Goal: Task Accomplishment & Management: Use online tool/utility

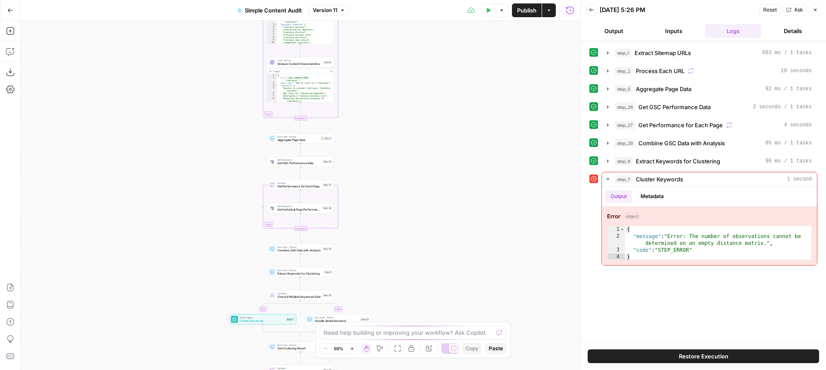
click at [819, 10] on button "Close" at bounding box center [815, 9] width 11 height 11
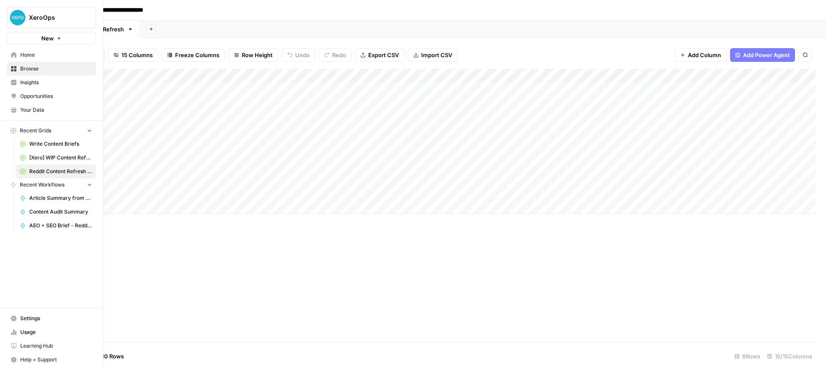
click at [17, 53] on link "Home" at bounding box center [51, 55] width 89 height 14
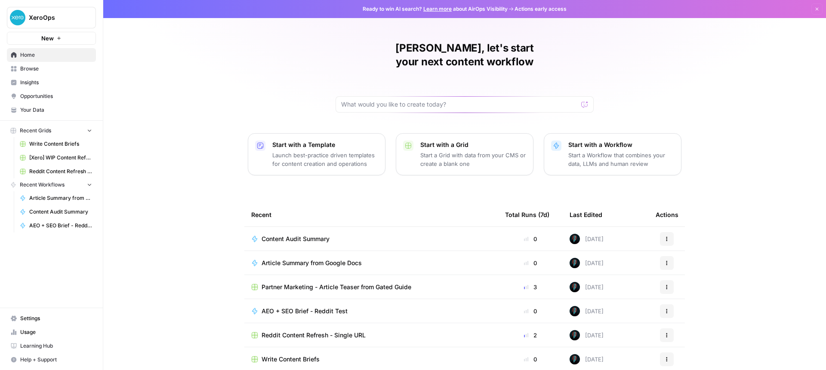
click at [217, 39] on div "Anna, let's start your next content workflow Start with a Template Launch best-…" at bounding box center [464, 205] width 723 height 410
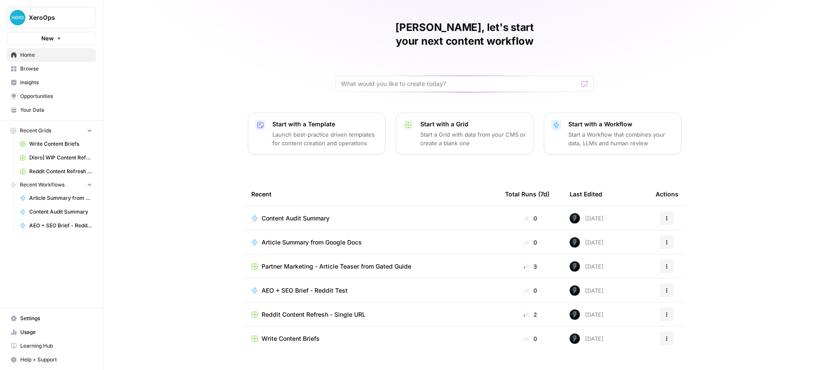
scroll to position [22, 0]
click at [51, 132] on span "Recent Grids" at bounding box center [35, 131] width 31 height 8
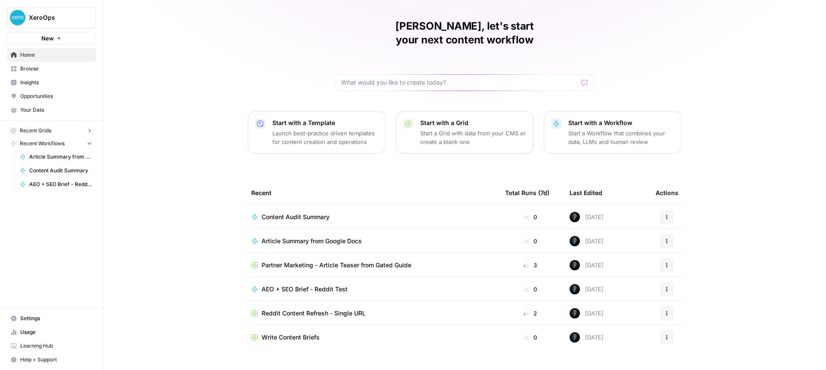
click at [49, 133] on span "Recent Grids" at bounding box center [35, 131] width 31 height 8
click at [29, 71] on span "Browse" at bounding box center [56, 69] width 72 height 8
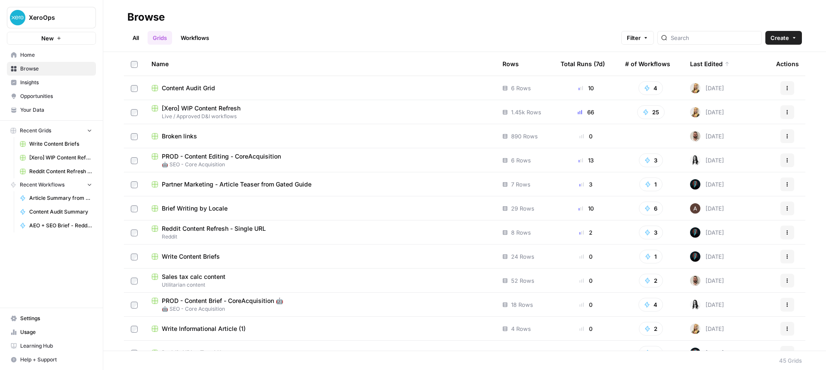
click at [283, 87] on div "Content Audit Grid" at bounding box center [319, 88] width 337 height 9
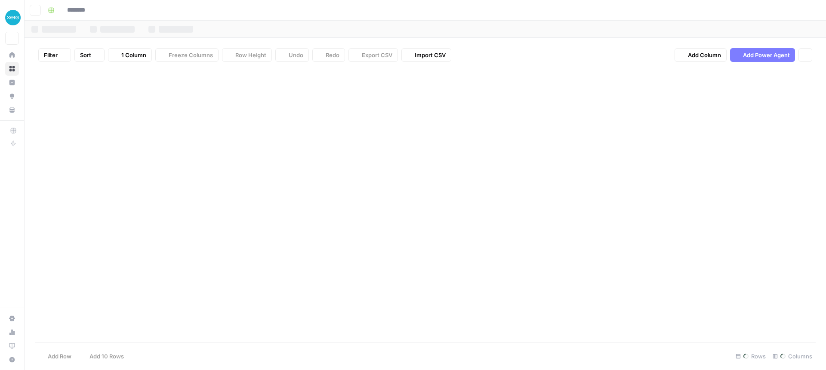
type input "**********"
click at [117, 32] on div "D&I" at bounding box center [118, 29] width 9 height 9
click at [67, 31] on div "Sheet 1" at bounding box center [71, 29] width 20 height 9
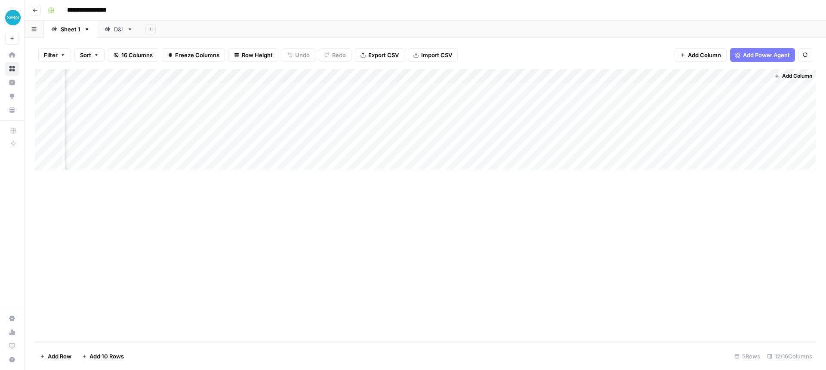
scroll to position [0, 415]
click at [759, 90] on div "Add Column" at bounding box center [425, 120] width 781 height 102
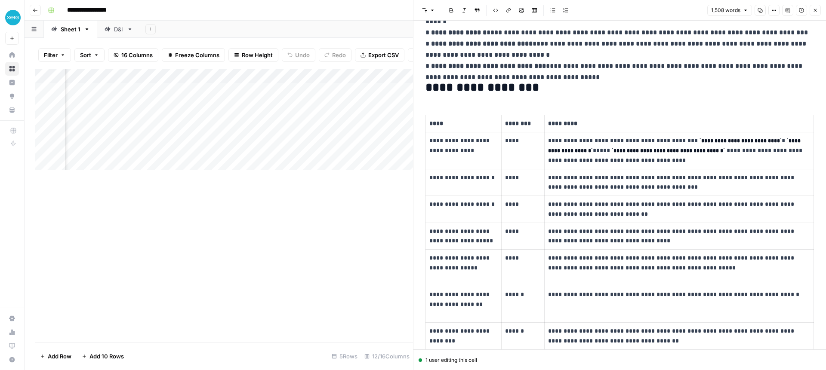
scroll to position [169, 0]
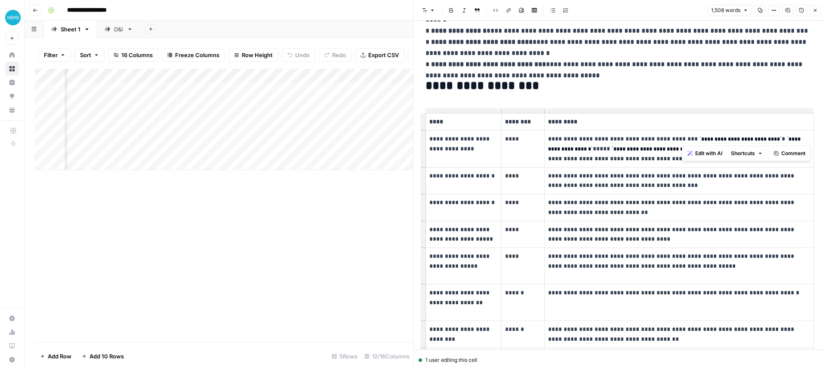
drag, startPoint x: 691, startPoint y: 139, endPoint x: 781, endPoint y: 139, distance: 89.9
click at [781, 139] on code "**********" at bounding box center [740, 139] width 82 height 6
drag, startPoint x: 597, startPoint y: 149, endPoint x: 789, endPoint y: 142, distance: 192.0
click at [789, 142] on code "**********" at bounding box center [675, 143] width 254 height 15
copy code "**********"
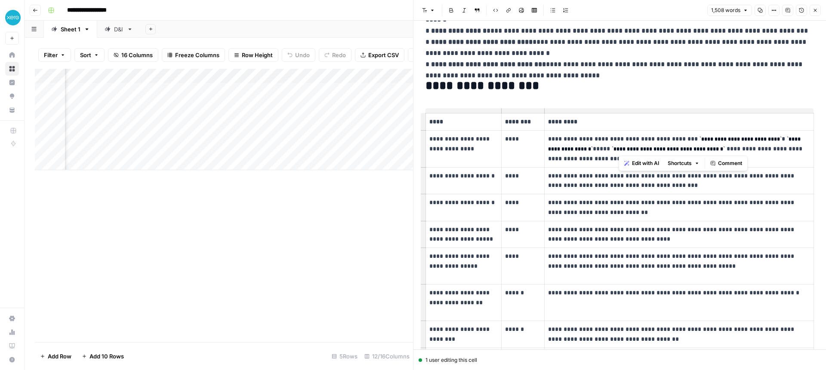
drag, startPoint x: 618, startPoint y: 150, endPoint x: 744, endPoint y: 151, distance: 126.0
click at [725, 151] on code "**********" at bounding box center [668, 149] width 113 height 6
copy code "**********"
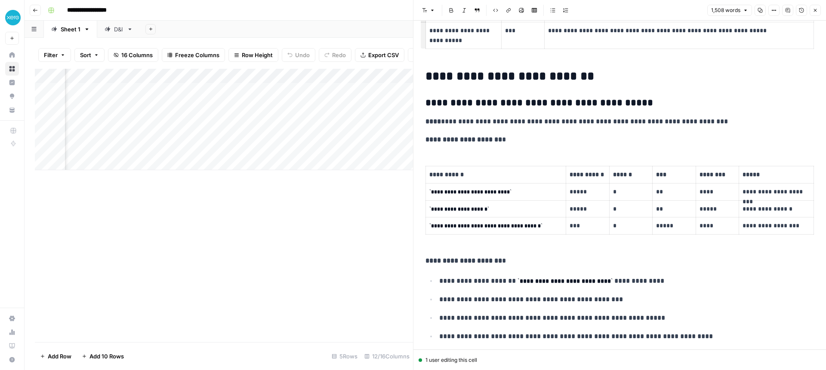
scroll to position [551, 0]
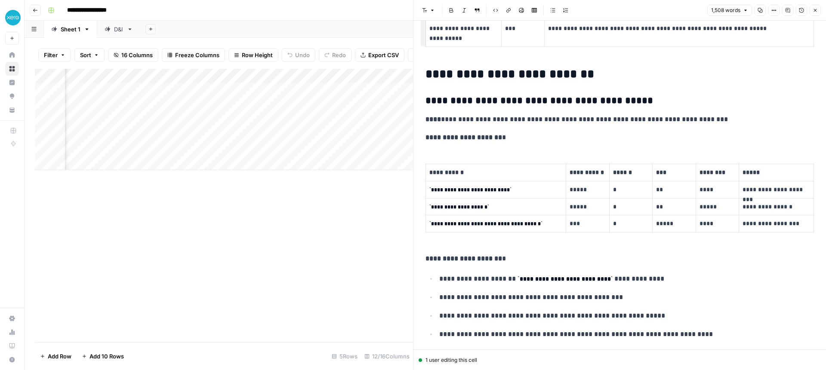
click at [581, 190] on p "*****" at bounding box center [588, 190] width 36 height 10
drag, startPoint x: 591, startPoint y: 189, endPoint x: 574, endPoint y: 190, distance: 17.7
click at [574, 190] on p "*****" at bounding box center [588, 190] width 36 height 10
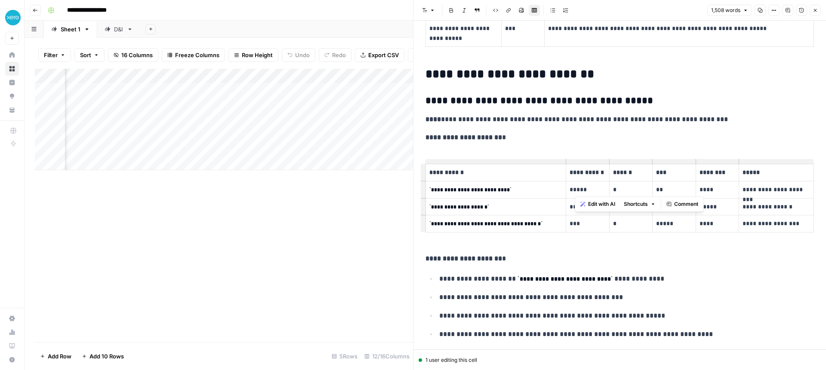
click at [572, 190] on p "*****" at bounding box center [588, 190] width 36 height 10
click at [588, 190] on p "*****" at bounding box center [588, 190] width 36 height 10
drag, startPoint x: 583, startPoint y: 190, endPoint x: 570, endPoint y: 190, distance: 12.9
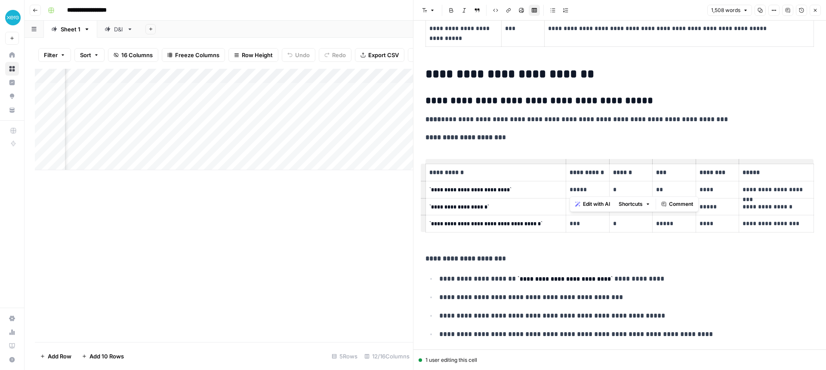
click at [570, 190] on p "*****" at bounding box center [588, 190] width 36 height 10
copy p "*****"
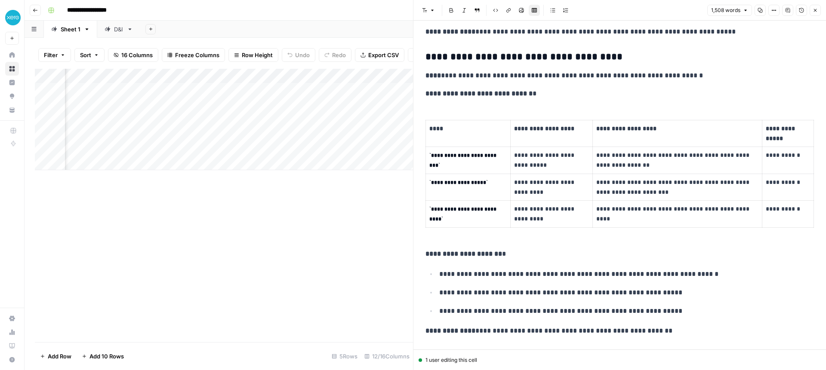
scroll to position [874, 0]
drag, startPoint x: 435, startPoint y: 158, endPoint x: 429, endPoint y: 154, distance: 7.1
click at [429, 154] on p "**********" at bounding box center [467, 160] width 77 height 20
copy code "**********"
drag, startPoint x: 436, startPoint y: 214, endPoint x: 433, endPoint y: 209, distance: 5.4
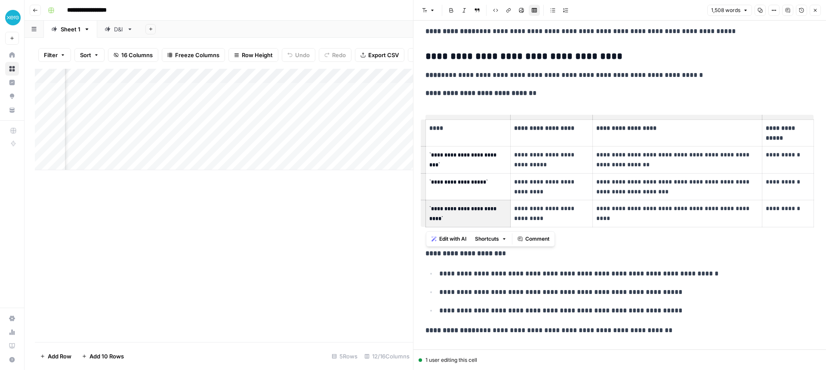
click at [433, 209] on p "**********" at bounding box center [467, 214] width 77 height 20
click at [607, 209] on p "**********" at bounding box center [677, 214] width 162 height 20
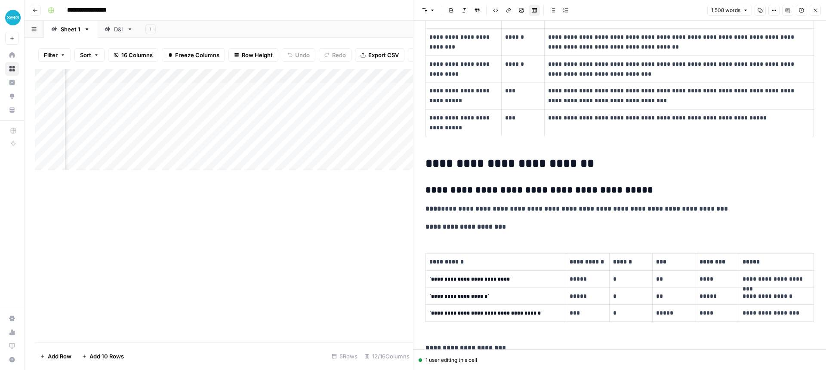
scroll to position [0, 0]
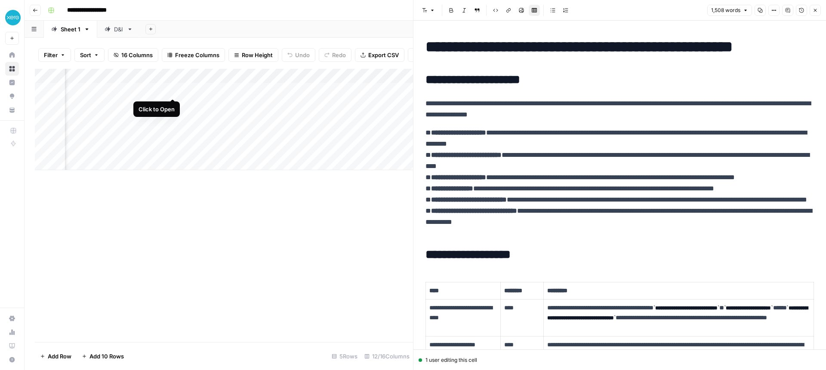
click at [171, 90] on div "Add Column" at bounding box center [224, 120] width 378 height 102
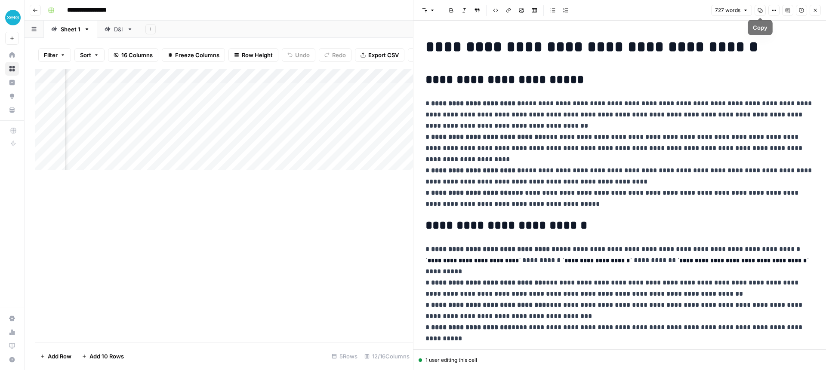
click at [759, 12] on icon "button" at bounding box center [759, 10] width 5 height 5
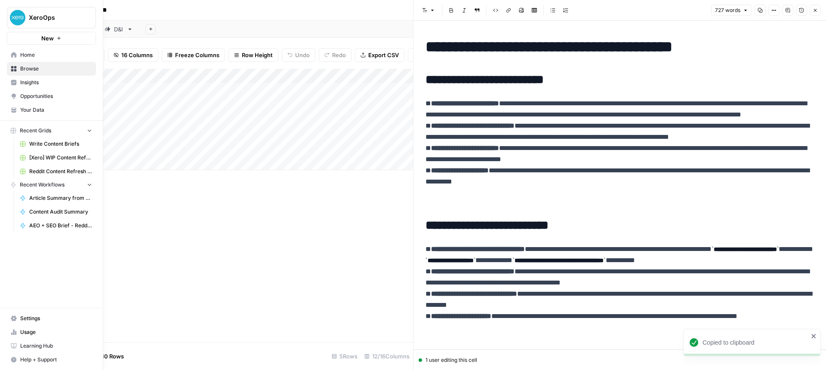
click at [29, 100] on span "Opportunities" at bounding box center [56, 96] width 72 height 8
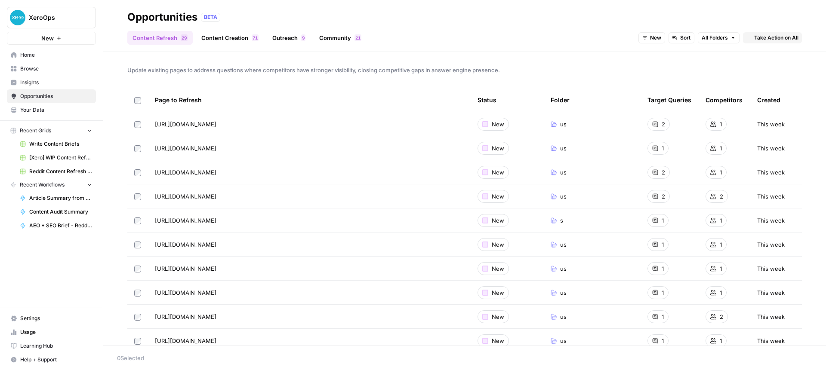
drag, startPoint x: 31, startPoint y: 108, endPoint x: 36, endPoint y: 109, distance: 5.2
click at [31, 108] on span "Your Data" at bounding box center [56, 110] width 72 height 8
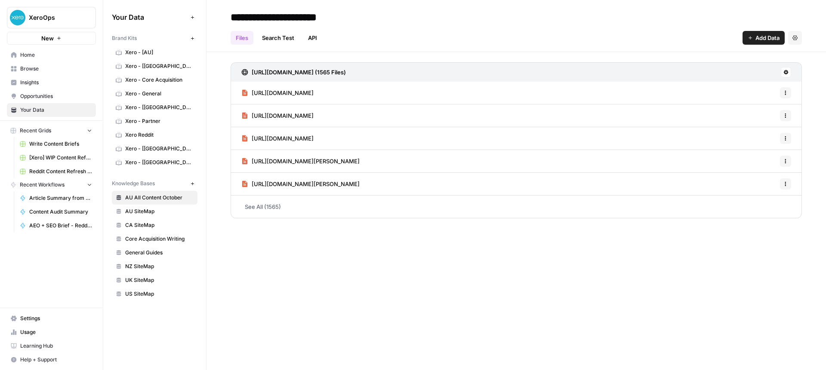
click at [135, 278] on span "UK SiteMap" at bounding box center [159, 281] width 68 height 8
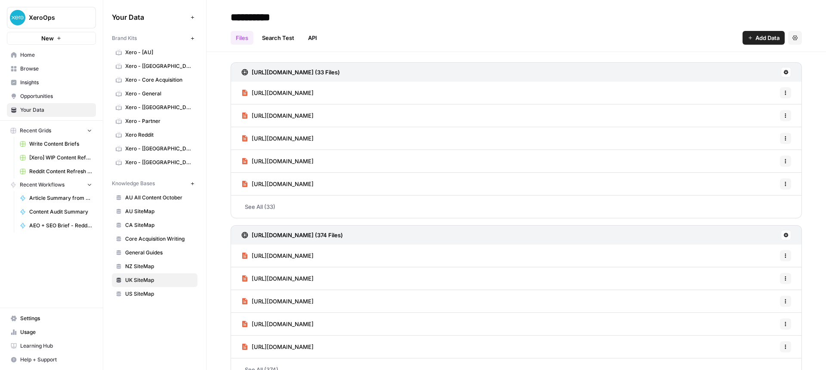
click at [303, 74] on h3 "https://www.xero.com/uk/sitemap.xml (33 Files)" at bounding box center [296, 72] width 88 height 9
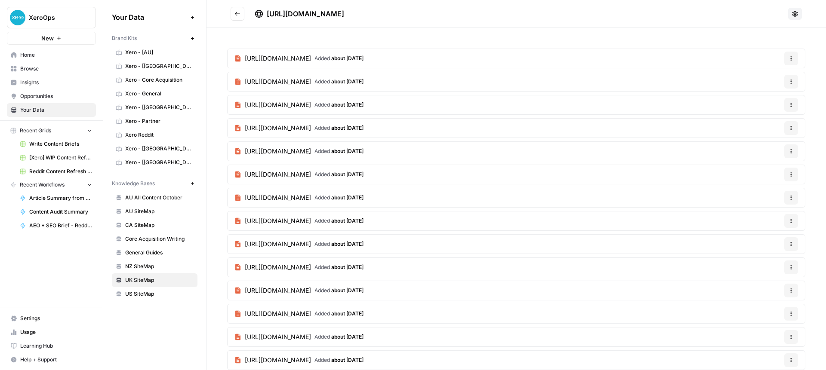
click at [794, 15] on icon at bounding box center [794, 13] width 7 height 7
click at [597, 40] on div "https://www.xero.com/uk/programme/making-tax-digital/mtd-for-it-guide/ Added ab…" at bounding box center [515, 281] width 619 height 506
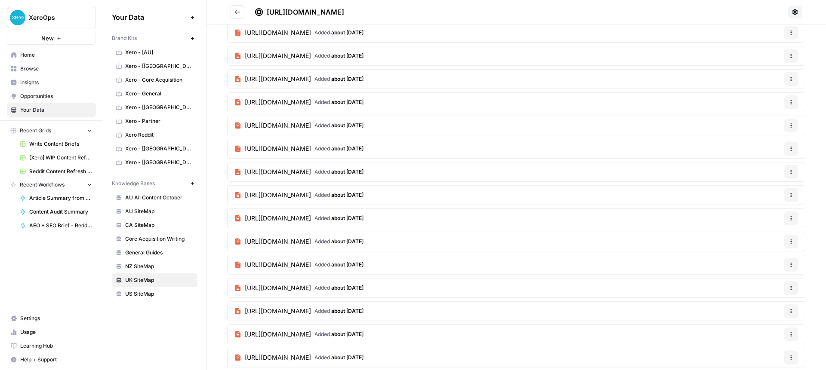
scroll to position [465, 0]
drag, startPoint x: 219, startPoint y: 46, endPoint x: 502, endPoint y: 345, distance: 410.8
copy section "https://www.xero.com/uk/programme/making-tax-digital/mtd-for-it-guide/ Added ab…"
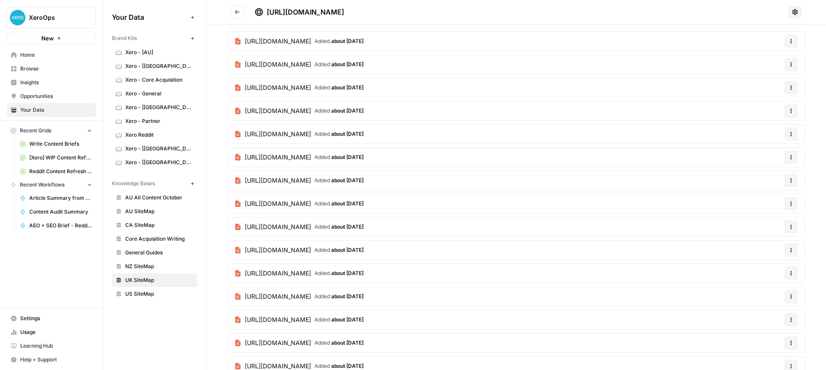
scroll to position [66, 0]
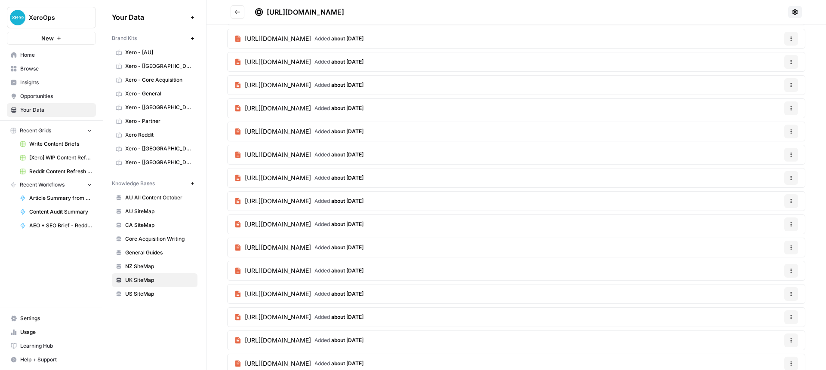
click at [46, 107] on span "Your Data" at bounding box center [56, 110] width 72 height 8
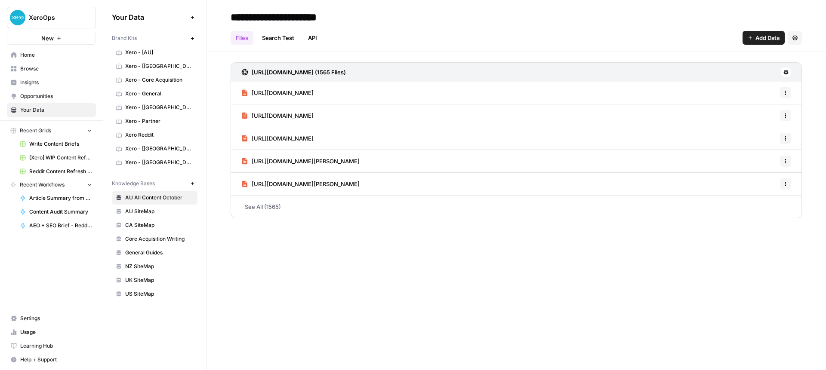
click at [37, 60] on link "Home" at bounding box center [51, 55] width 89 height 14
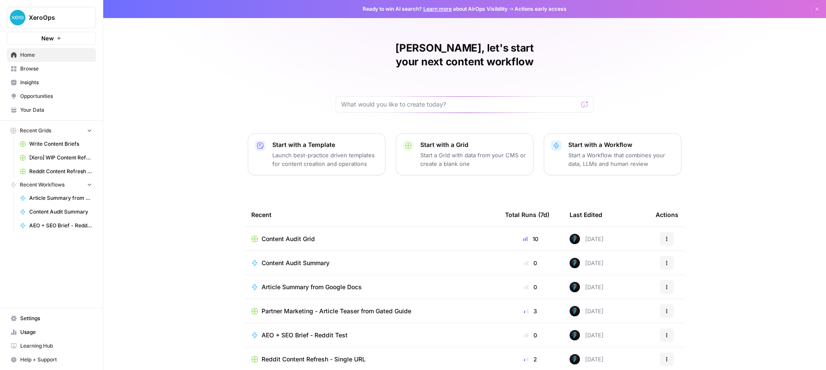
click at [278, 235] on span "Content Audit Grid" at bounding box center [288, 239] width 53 height 9
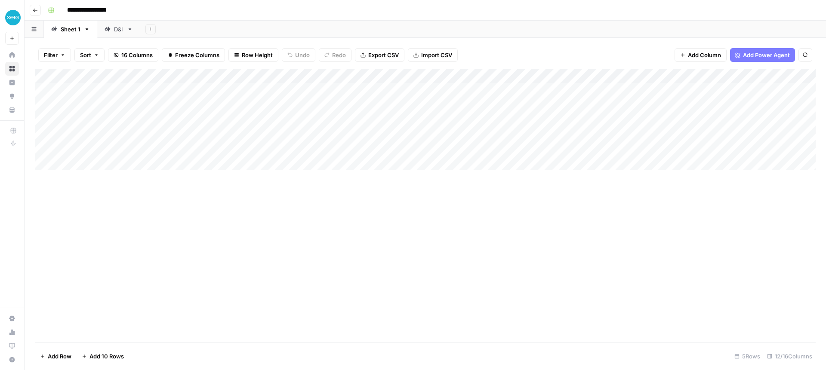
click at [122, 28] on div "D&I" at bounding box center [118, 29] width 9 height 9
click at [372, 89] on div "Add Column" at bounding box center [425, 90] width 781 height 43
click at [408, 88] on div "Add Column" at bounding box center [425, 90] width 781 height 43
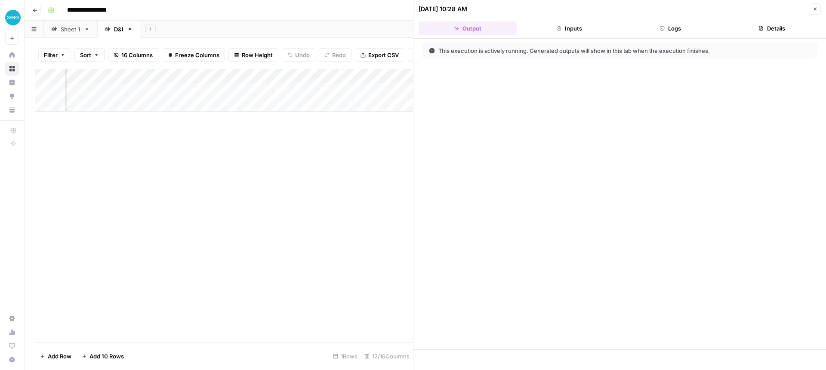
click at [647, 29] on button "Logs" at bounding box center [671, 29] width 98 height 14
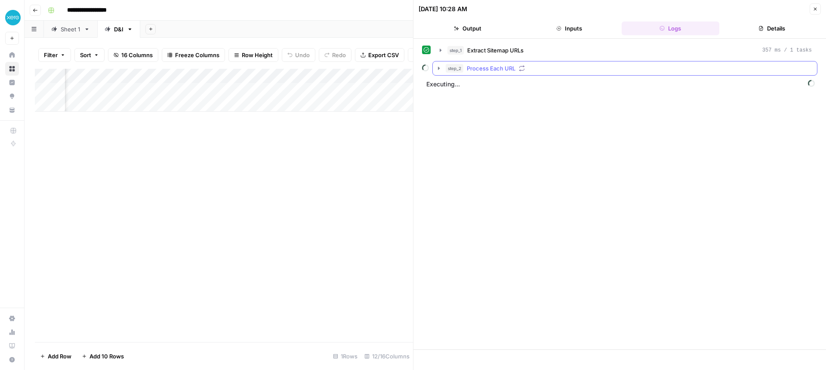
click at [439, 69] on icon "button" at bounding box center [439, 68] width 2 height 3
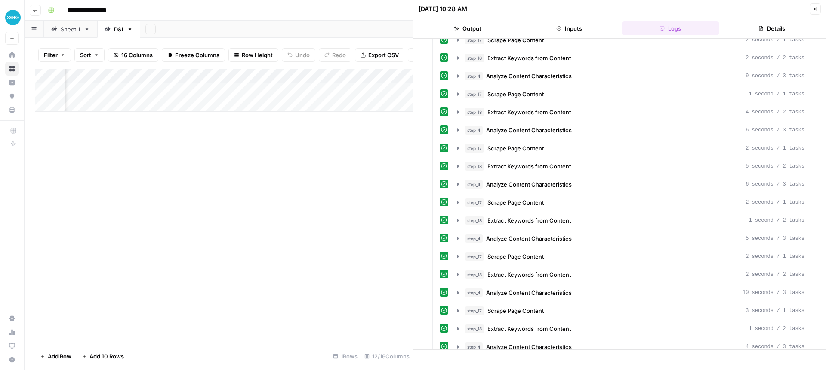
scroll to position [7139, 0]
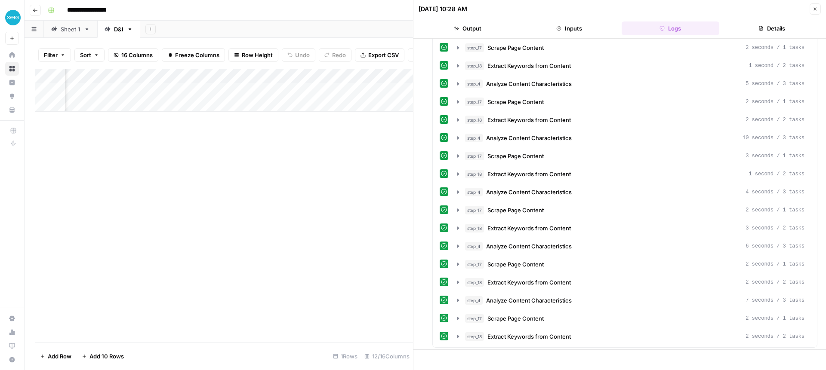
click at [819, 11] on button "Close" at bounding box center [815, 8] width 11 height 11
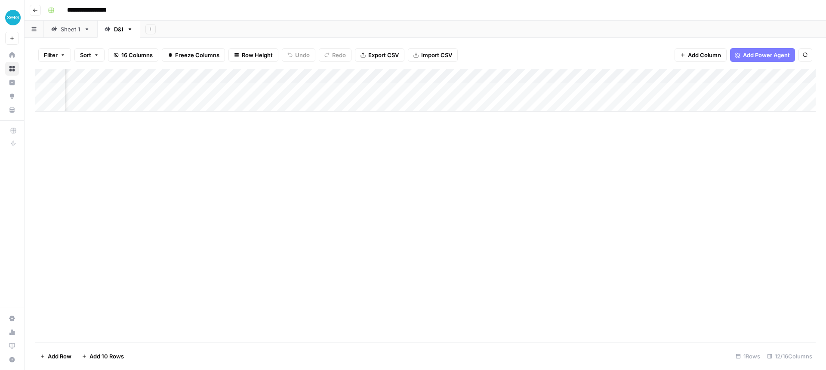
click at [80, 31] on div "Sheet 1" at bounding box center [71, 29] width 20 height 9
click at [581, 89] on div "Add Column" at bounding box center [425, 120] width 781 height 102
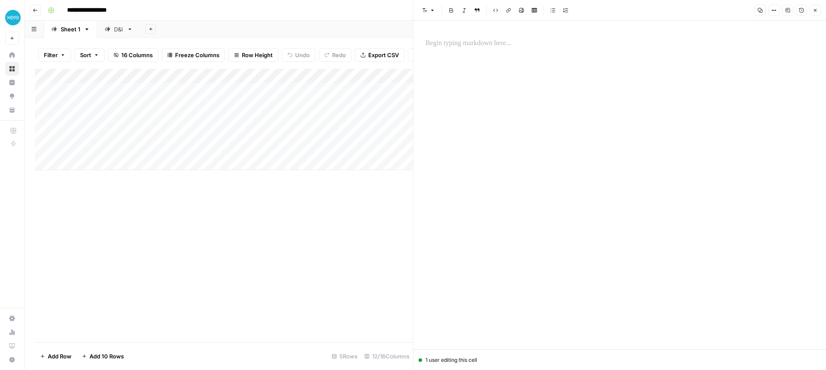
click at [759, 8] on icon "button" at bounding box center [760, 10] width 5 height 5
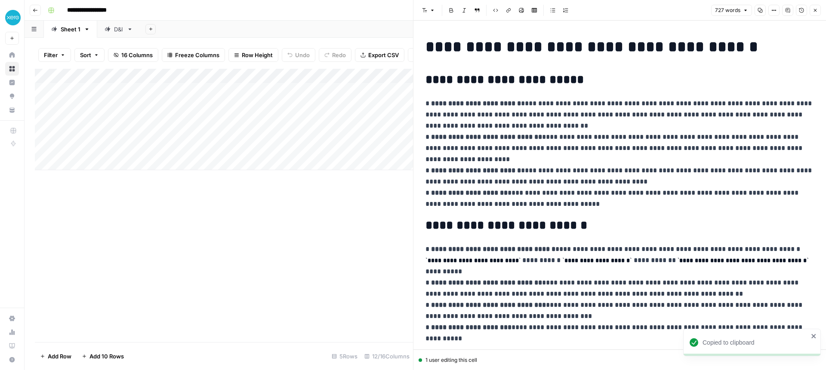
click at [108, 23] on link "D&I" at bounding box center [118, 29] width 43 height 17
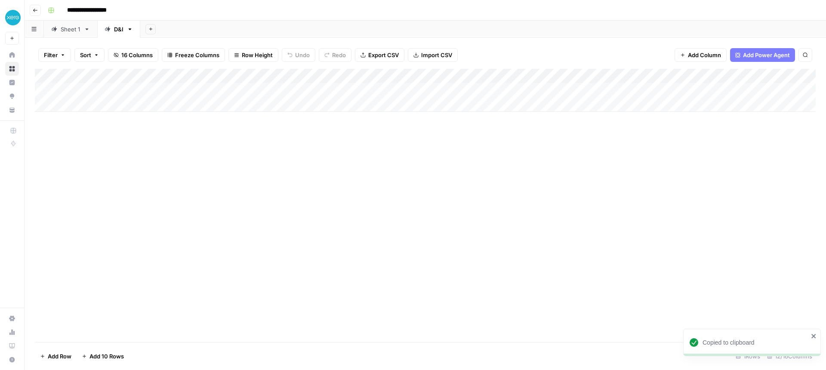
click at [478, 89] on div "Add Column" at bounding box center [425, 90] width 781 height 43
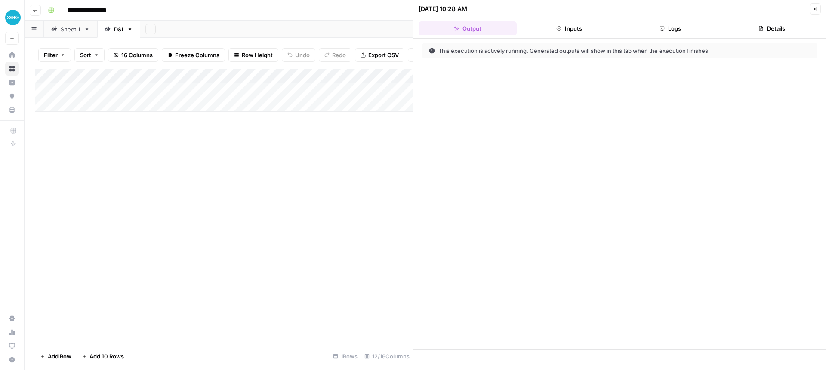
click at [674, 28] on button "Logs" at bounding box center [671, 29] width 98 height 14
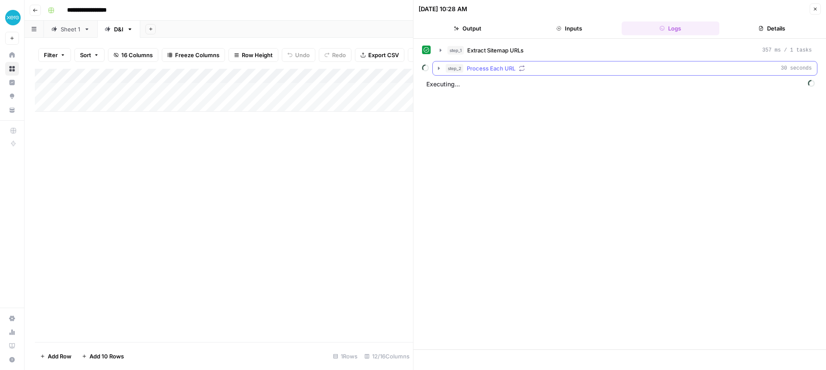
click at [438, 69] on icon "button" at bounding box center [439, 68] width 2 height 3
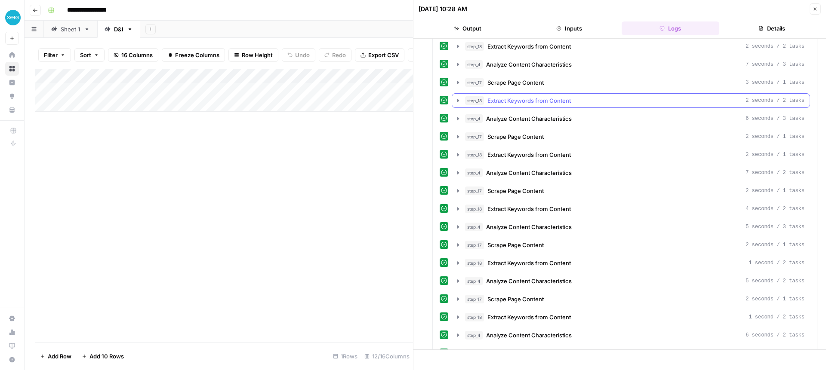
scroll to position [2499, 0]
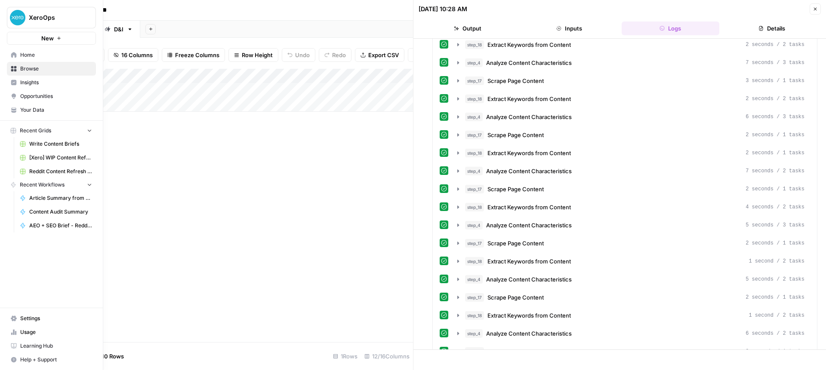
click at [27, 54] on span "Home" at bounding box center [56, 55] width 72 height 8
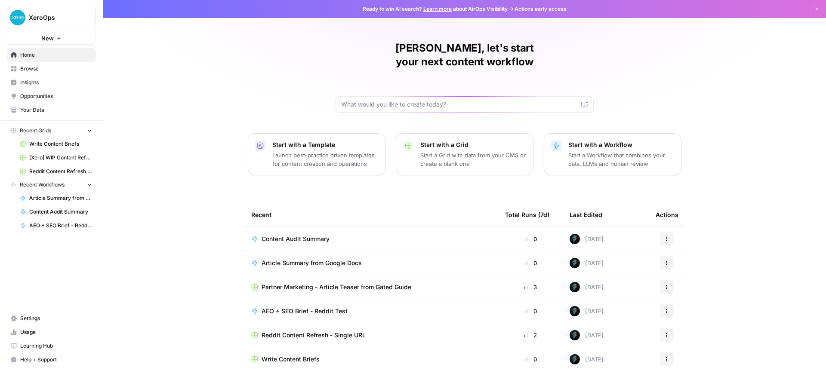
click at [28, 103] on link "Your Data" at bounding box center [51, 110] width 89 height 14
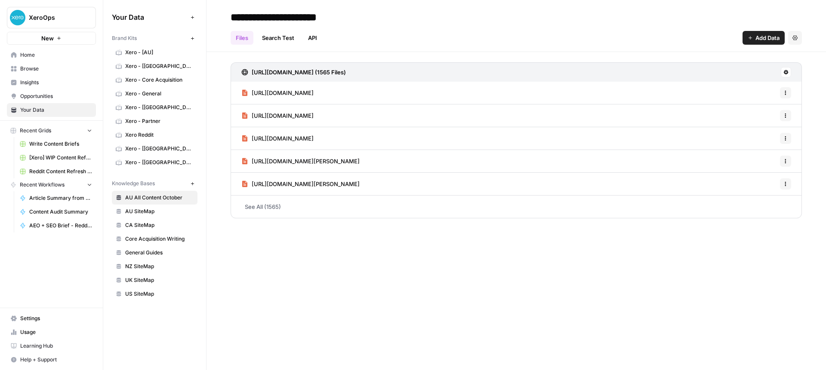
click at [154, 292] on span "US SiteMap" at bounding box center [159, 294] width 68 height 8
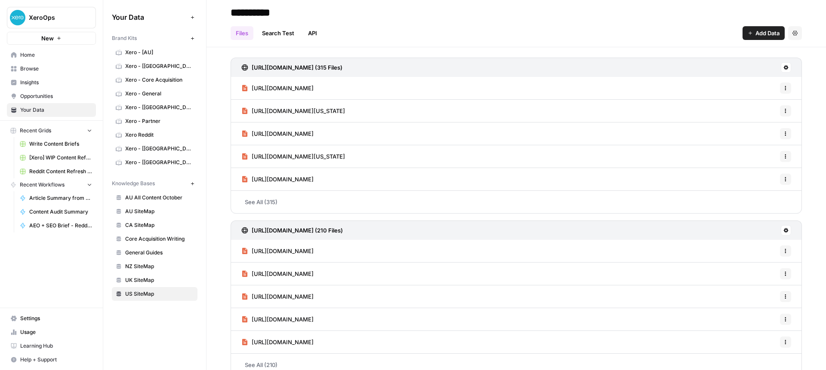
scroll to position [0, 0]
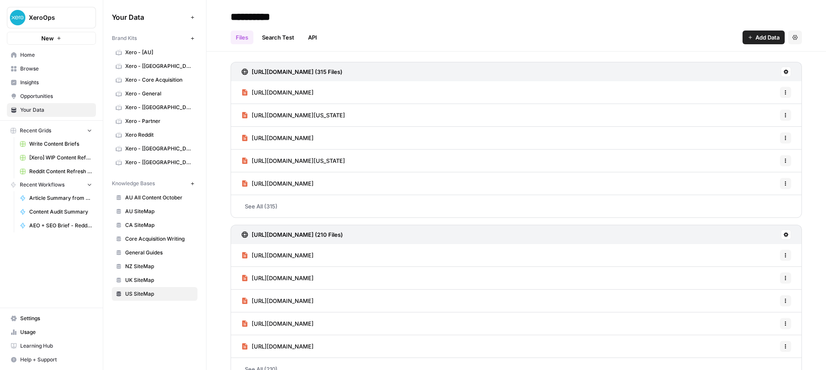
click at [31, 68] on span "Browse" at bounding box center [56, 69] width 72 height 8
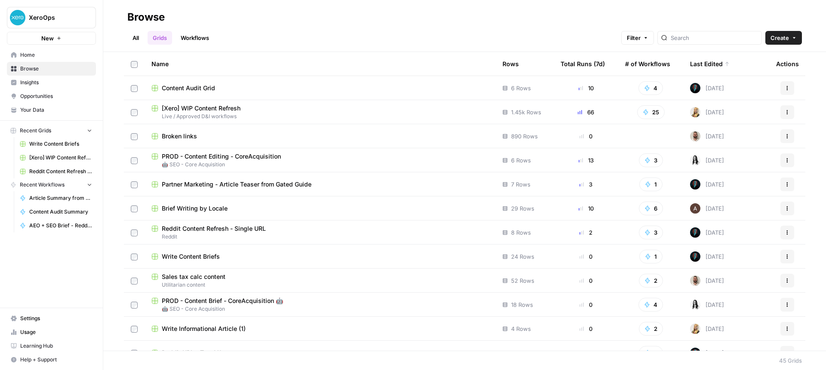
click at [250, 88] on div "Content Audit Grid" at bounding box center [319, 88] width 337 height 9
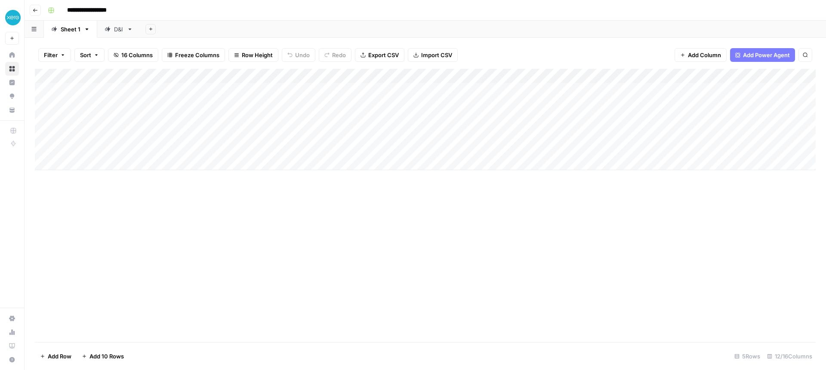
click at [107, 28] on icon at bounding box center [108, 29] width 6 height 6
click at [476, 90] on div "Add Column" at bounding box center [425, 105] width 781 height 72
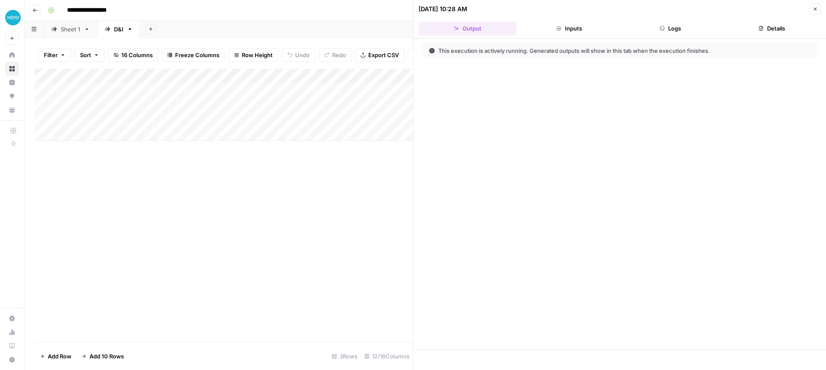
click at [576, 28] on button "Inputs" at bounding box center [569, 29] width 98 height 14
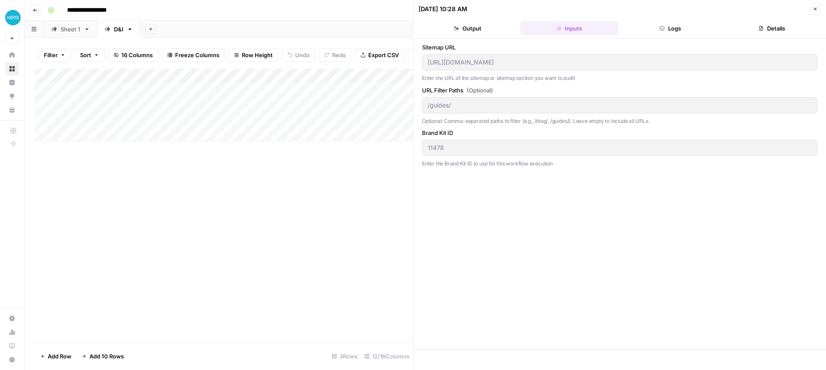
click at [671, 29] on button "Logs" at bounding box center [671, 29] width 98 height 14
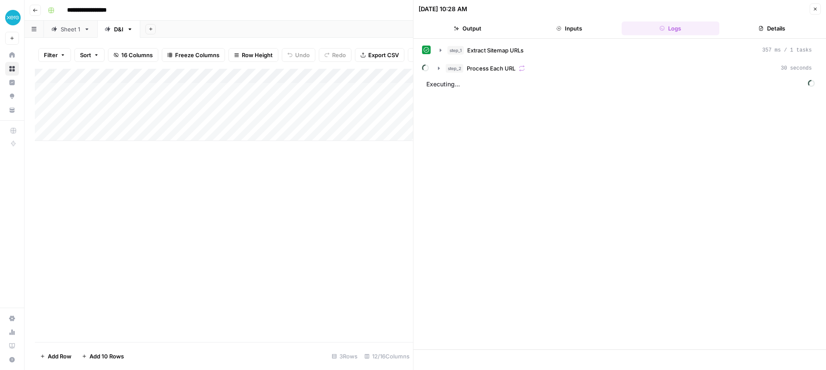
click at [468, 27] on button "Output" at bounding box center [468, 29] width 98 height 14
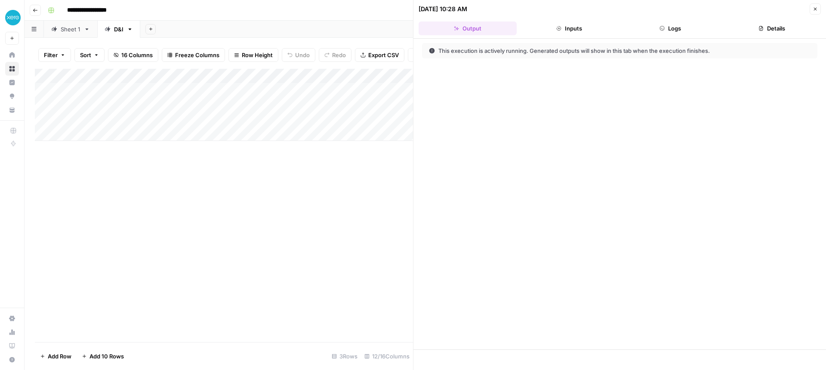
click at [762, 28] on icon "button" at bounding box center [761, 28] width 4 height 5
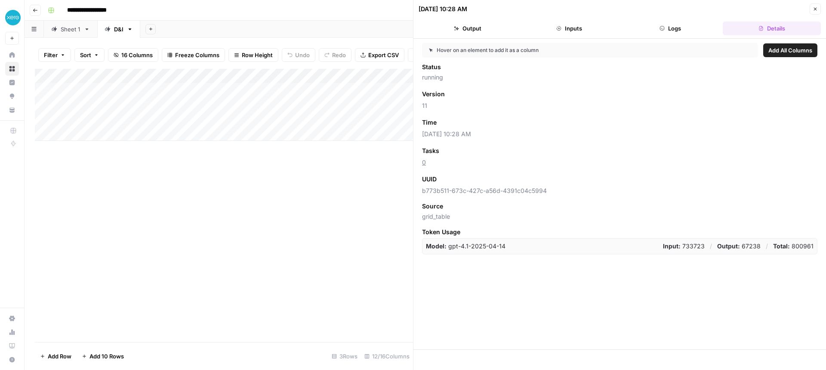
click at [669, 29] on button "Logs" at bounding box center [671, 29] width 98 height 14
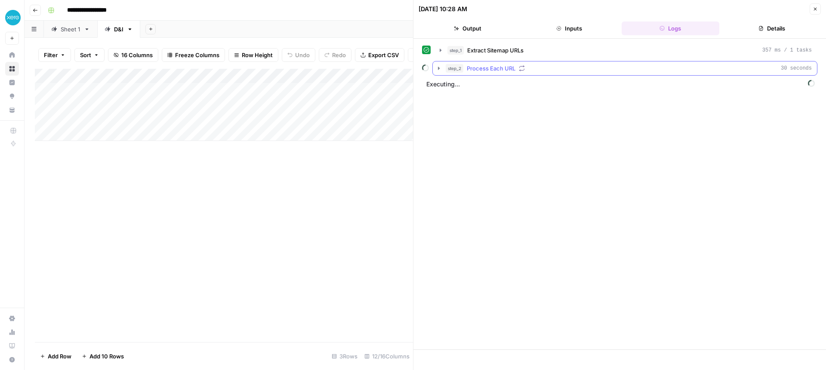
click at [438, 71] on icon "button" at bounding box center [438, 68] width 7 height 7
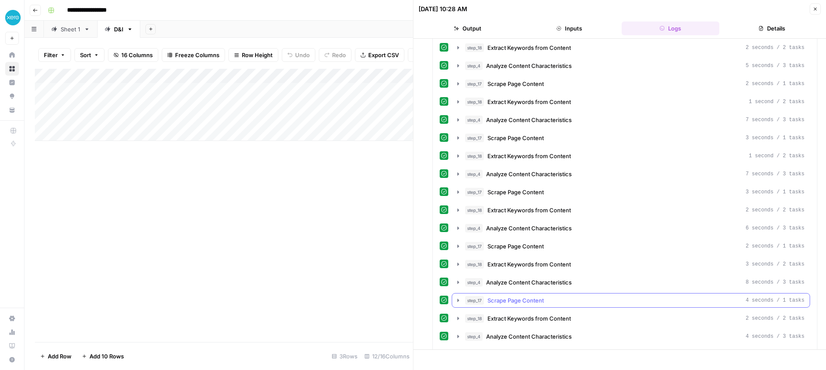
scroll to position [10174, 0]
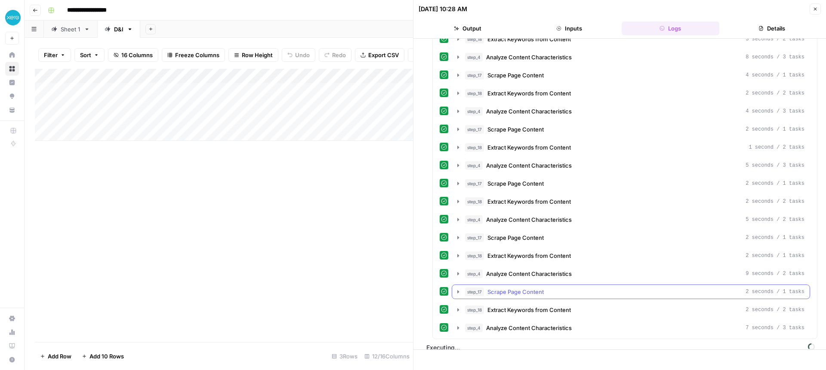
scroll to position [10373, 0]
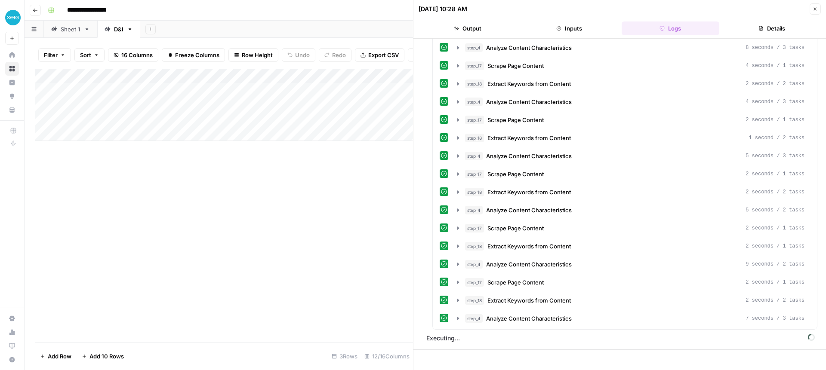
click at [811, 9] on button "Close" at bounding box center [815, 8] width 11 height 11
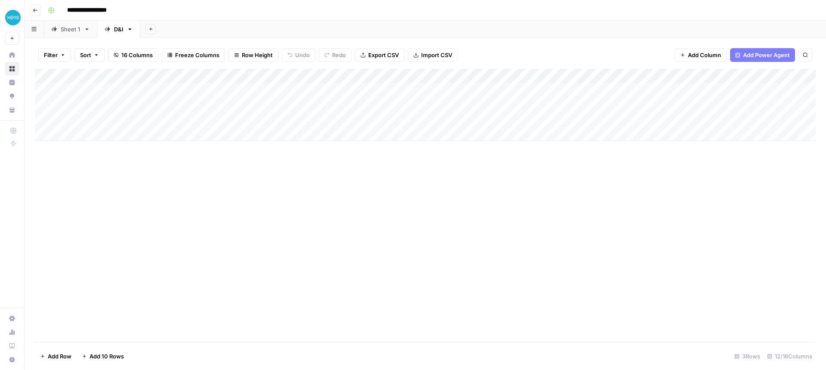
click at [71, 34] on link "Sheet 1" at bounding box center [70, 29] width 53 height 17
click at [759, 90] on div "Add Column" at bounding box center [425, 120] width 781 height 102
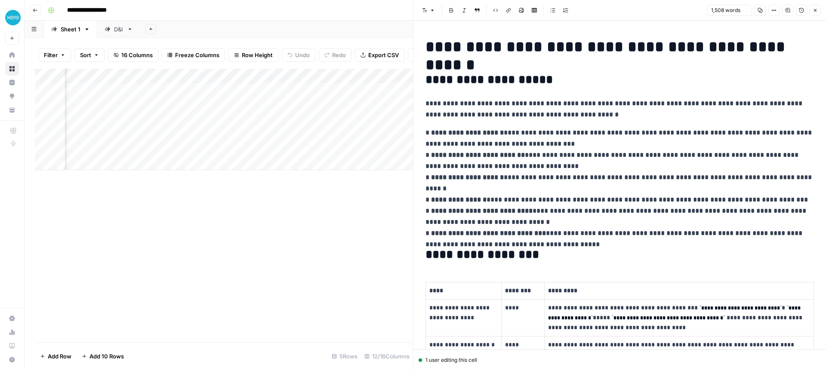
click at [758, 10] on icon "button" at bounding box center [759, 10] width 5 height 5
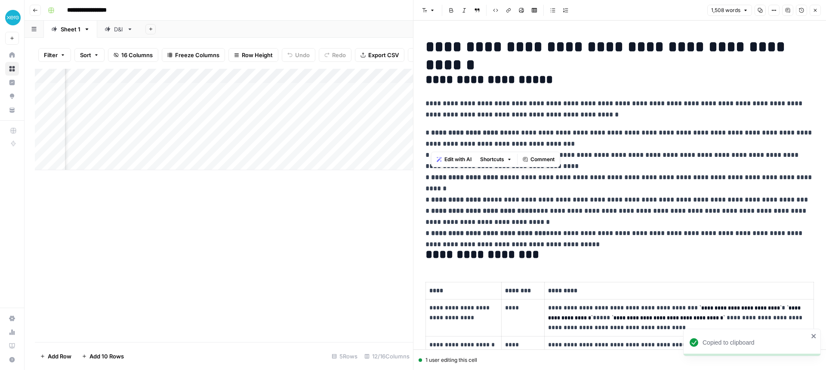
drag, startPoint x: 431, startPoint y: 132, endPoint x: 570, endPoint y: 142, distance: 139.7
click at [570, 142] on p "**********" at bounding box center [619, 183] width 388 height 112
copy p "**********"
drag, startPoint x: 425, startPoint y: 132, endPoint x: 567, endPoint y: 143, distance: 143.2
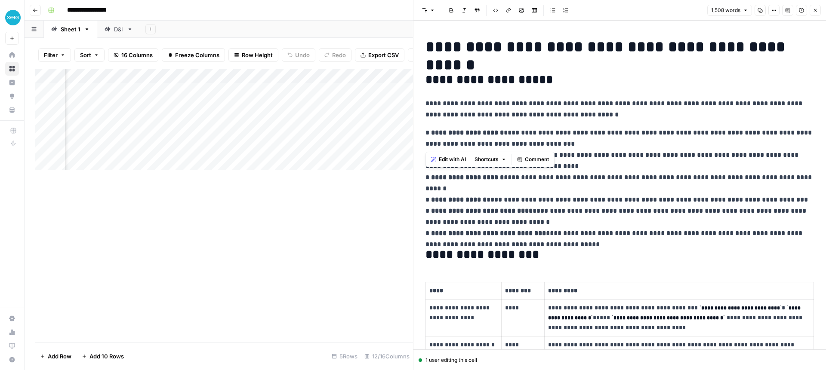
copy p "**********"
click at [491, 230] on strong "**********" at bounding box center [488, 233] width 115 height 6
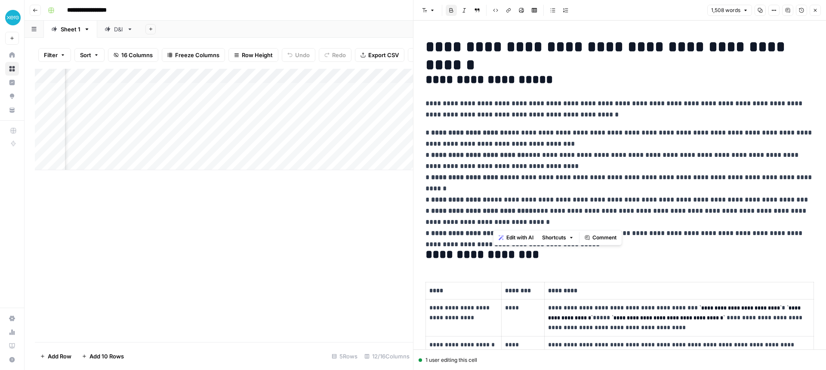
click at [453, 208] on strong "**********" at bounding box center [482, 211] width 102 height 6
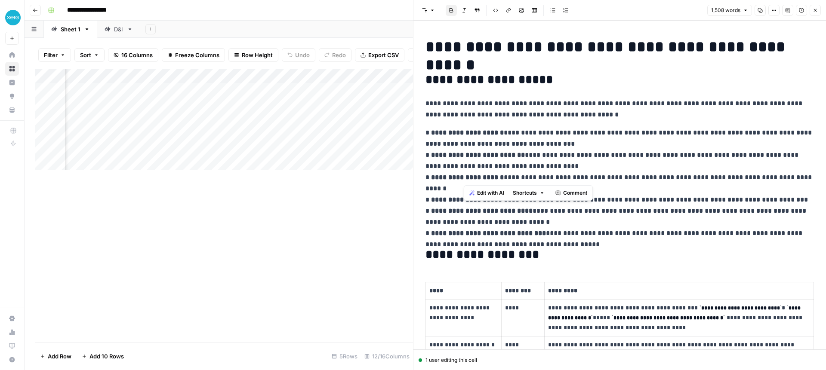
drag, startPoint x: 486, startPoint y: 176, endPoint x: 685, endPoint y: 179, distance: 199.6
click at [685, 179] on p "**********" at bounding box center [619, 183] width 388 height 112
click at [686, 179] on p "**********" at bounding box center [619, 183] width 388 height 112
click at [500, 176] on strong "**********" at bounding box center [467, 177] width 73 height 6
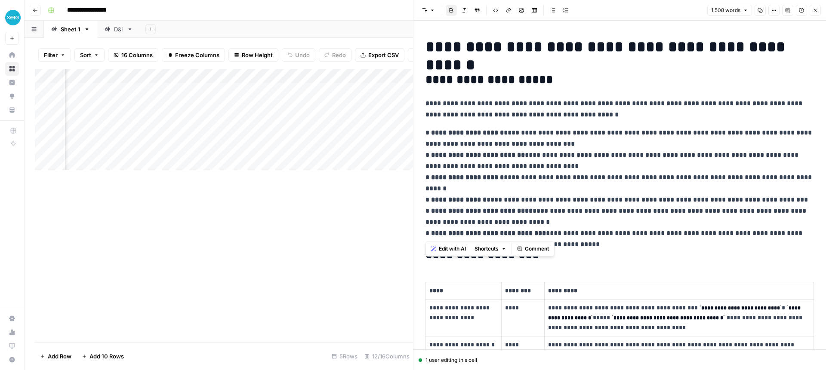
click at [500, 176] on strong "**********" at bounding box center [467, 177] width 73 height 6
click at [521, 178] on p "**********" at bounding box center [619, 183] width 388 height 112
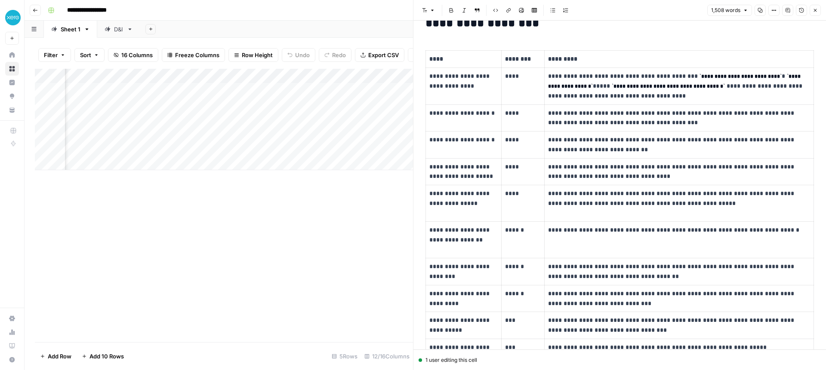
scroll to position [234, 0]
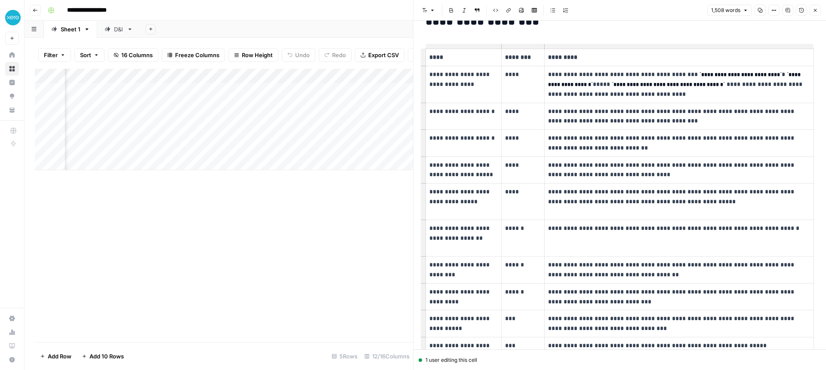
click at [485, 178] on p "**********" at bounding box center [463, 170] width 68 height 20
click at [483, 178] on p "**********" at bounding box center [463, 171] width 68 height 20
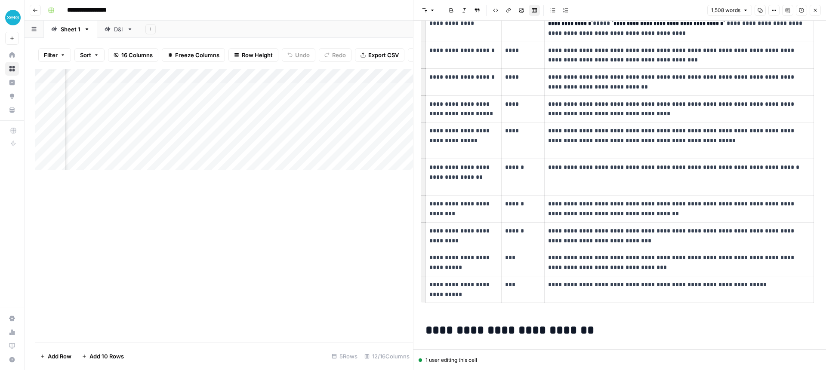
scroll to position [297, 0]
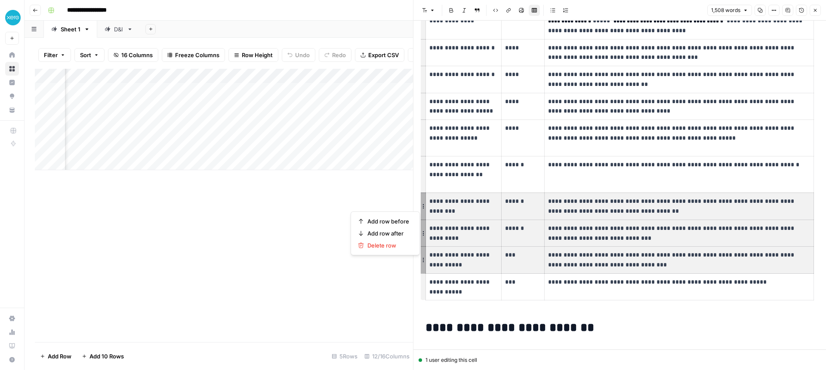
drag, startPoint x: 562, startPoint y: 261, endPoint x: 458, endPoint y: 209, distance: 115.6
click at [460, 209] on tbody "**********" at bounding box center [620, 142] width 388 height 315
click at [464, 179] on p "**********" at bounding box center [463, 173] width 68 height 29
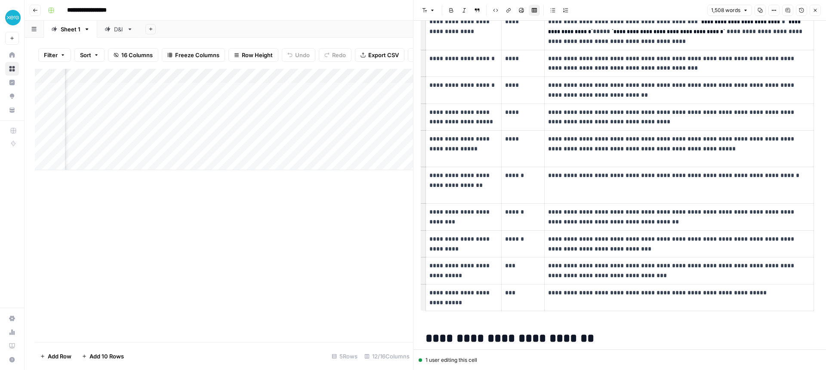
scroll to position [287, 0]
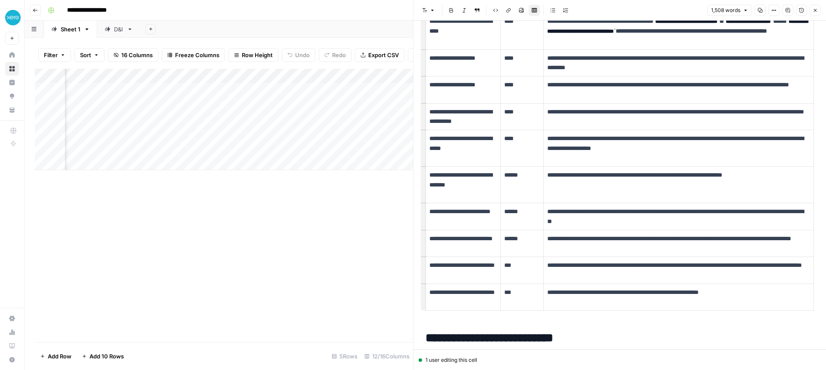
click at [116, 31] on div "D&I" at bounding box center [118, 29] width 9 height 9
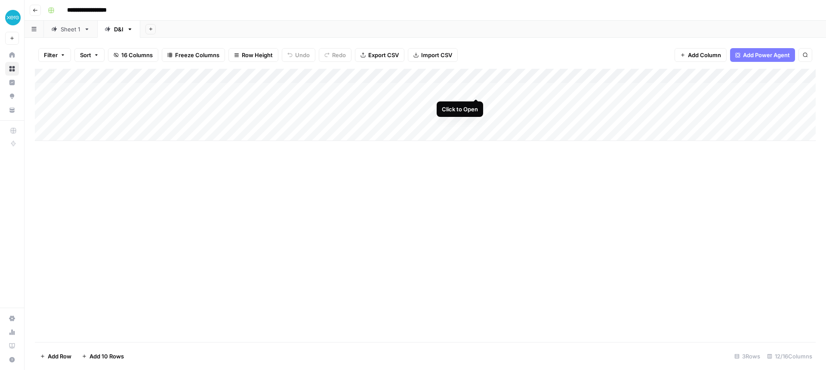
click at [476, 89] on div "Add Column" at bounding box center [425, 105] width 781 height 72
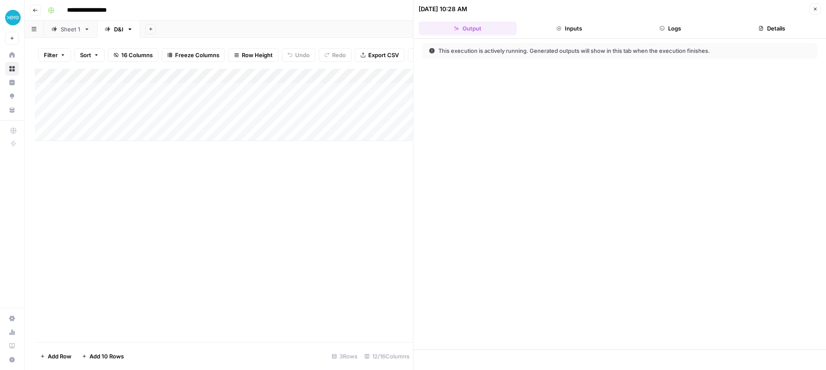
click at [671, 32] on button "Logs" at bounding box center [671, 29] width 98 height 14
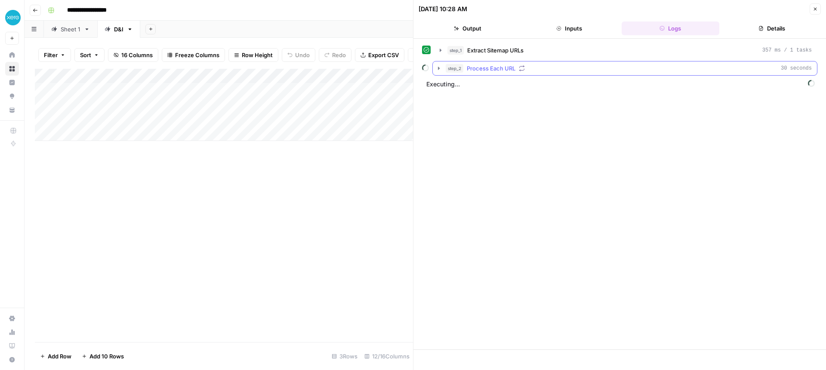
drag, startPoint x: 438, startPoint y: 69, endPoint x: 460, endPoint y: 72, distance: 22.6
click at [438, 69] on icon "button" at bounding box center [439, 68] width 2 height 3
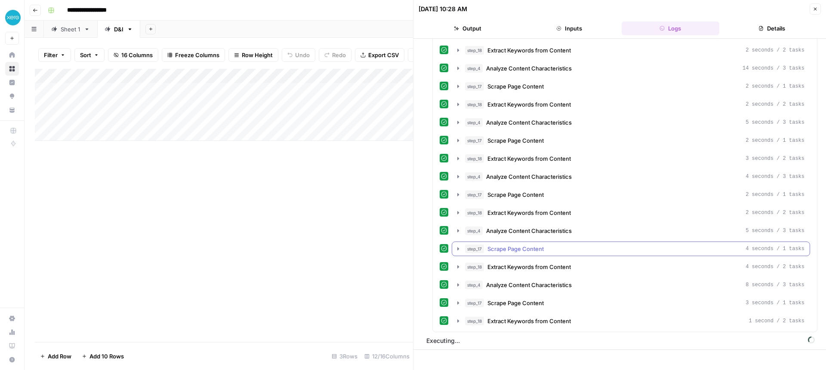
scroll to position [12252, 0]
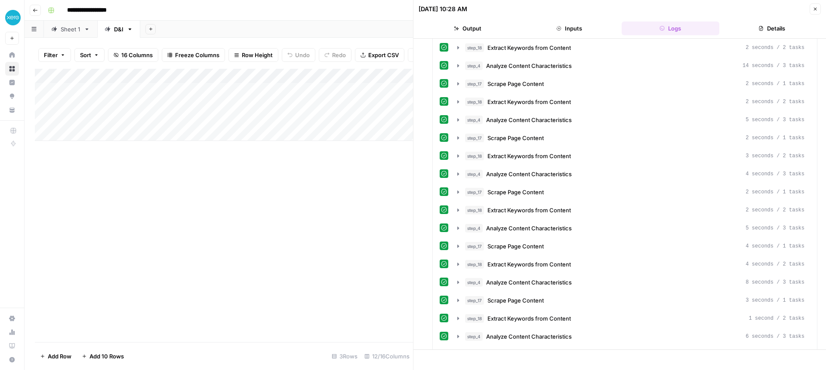
click at [816, 6] on button "Close" at bounding box center [815, 8] width 11 height 11
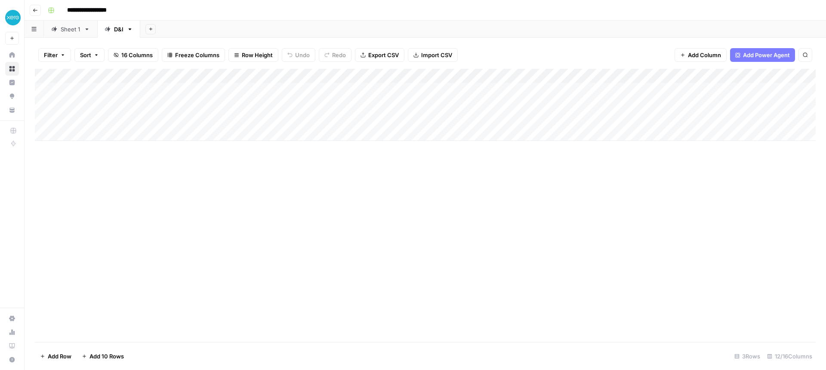
click at [68, 32] on div "Sheet 1" at bounding box center [71, 29] width 20 height 9
click at [121, 29] on div "D&I" at bounding box center [118, 29] width 9 height 9
click at [476, 91] on div "Add Column" at bounding box center [425, 105] width 781 height 72
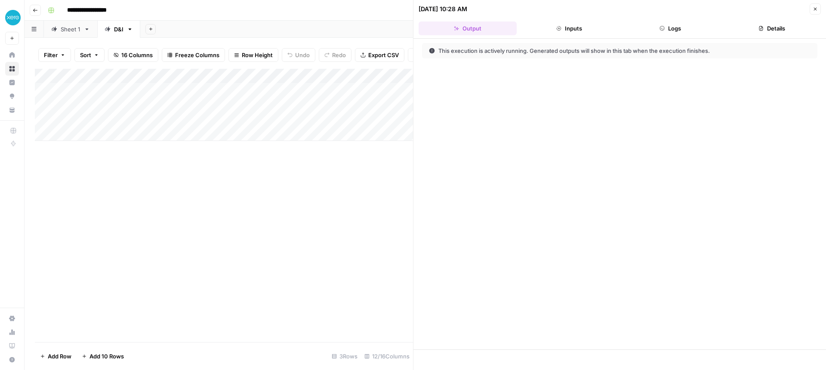
drag, startPoint x: 672, startPoint y: 32, endPoint x: 660, endPoint y: 35, distance: 12.4
click at [672, 32] on button "Logs" at bounding box center [671, 29] width 98 height 14
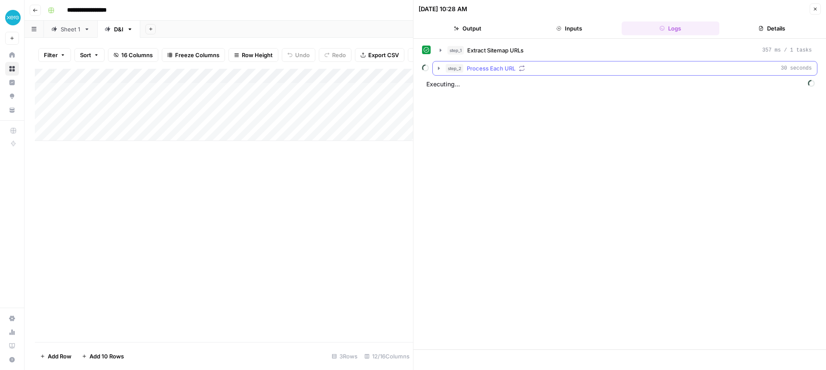
click at [438, 69] on icon "button" at bounding box center [439, 68] width 2 height 3
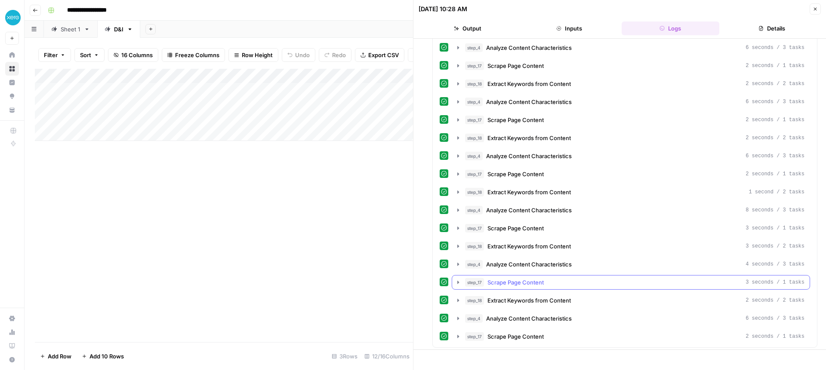
scroll to position [16895, 0]
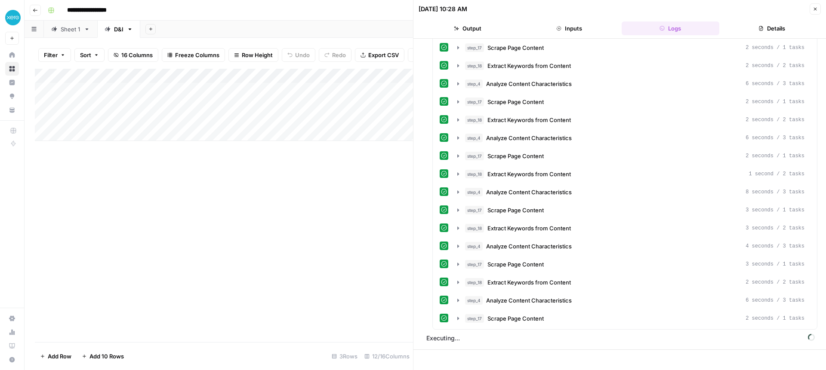
click at [360, 237] on div "Add Column" at bounding box center [224, 206] width 378 height 274
click at [815, 9] on icon "button" at bounding box center [815, 9] width 3 height 3
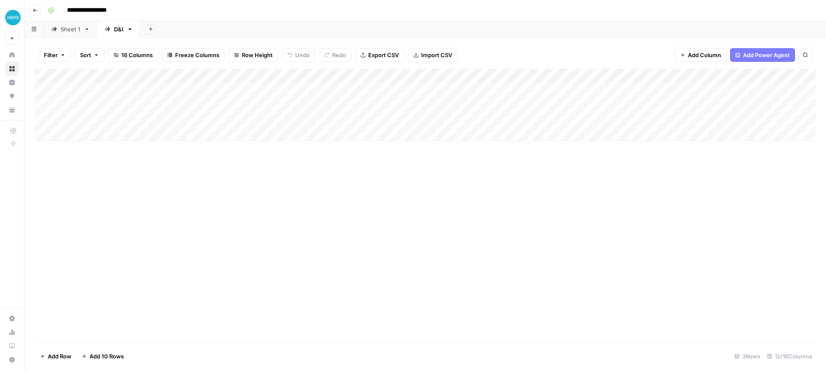
click at [73, 30] on div "Sheet 1" at bounding box center [71, 29] width 20 height 9
click at [410, 88] on div "Add Column" at bounding box center [425, 120] width 781 height 102
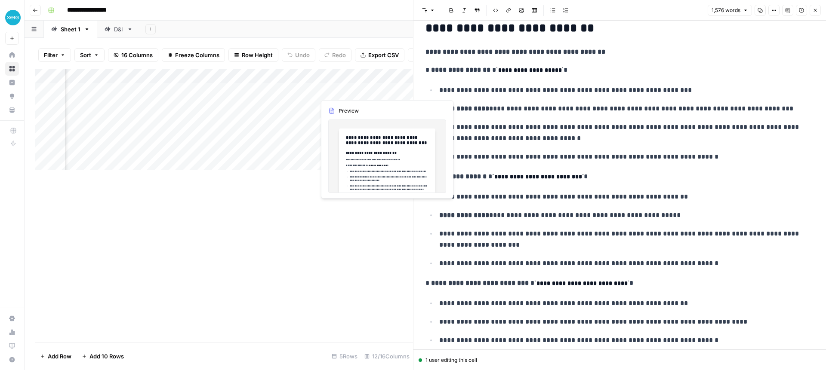
scroll to position [0, 818]
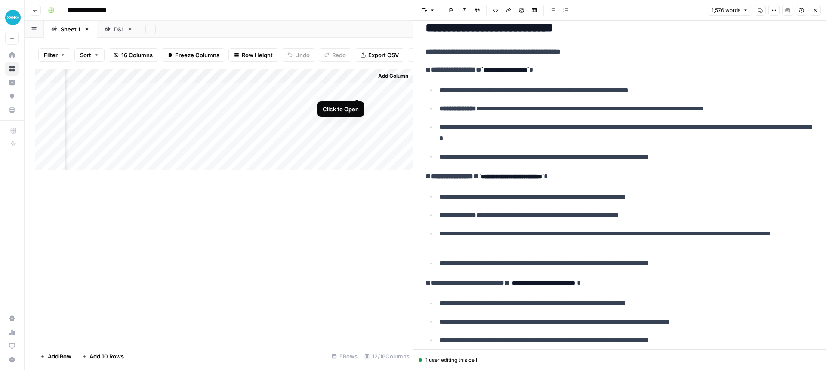
click at [353, 90] on div "Add Column" at bounding box center [224, 120] width 378 height 102
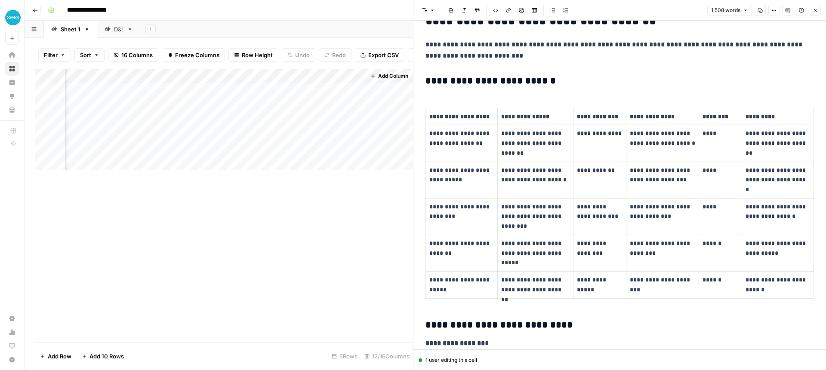
scroll to position [2000, 0]
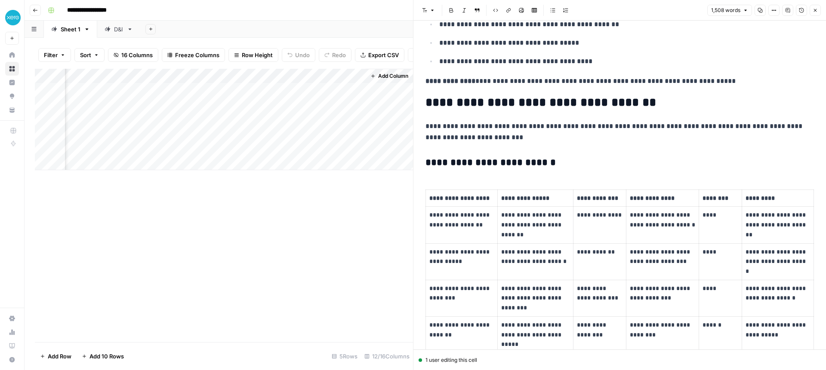
click at [121, 30] on div "D&I" at bounding box center [118, 29] width 9 height 9
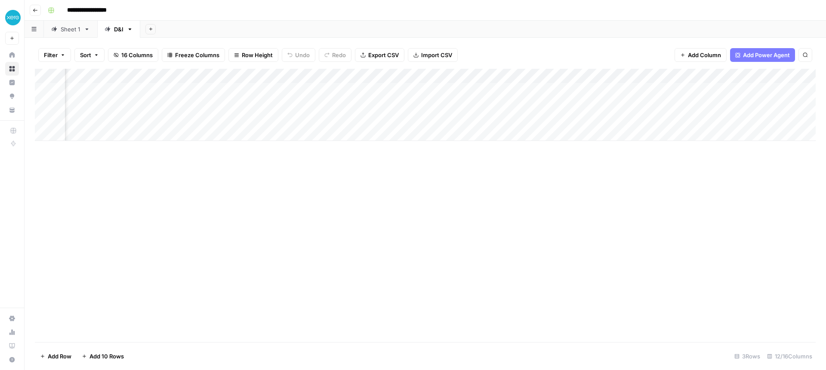
scroll to position [0, 61]
click at [416, 89] on div "Add Column" at bounding box center [425, 105] width 781 height 72
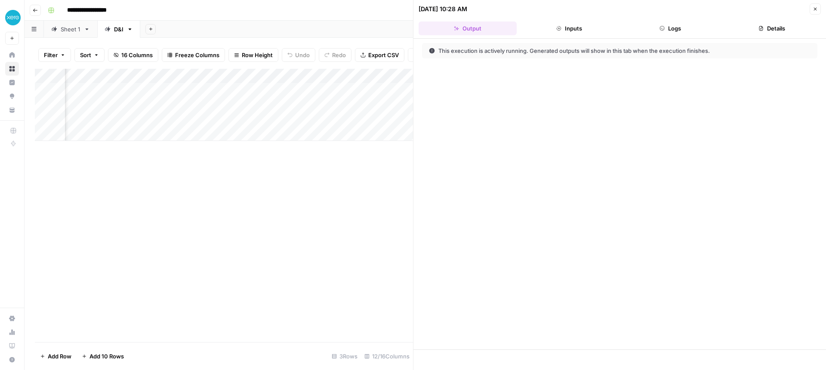
click at [689, 31] on button "Logs" at bounding box center [671, 29] width 98 height 14
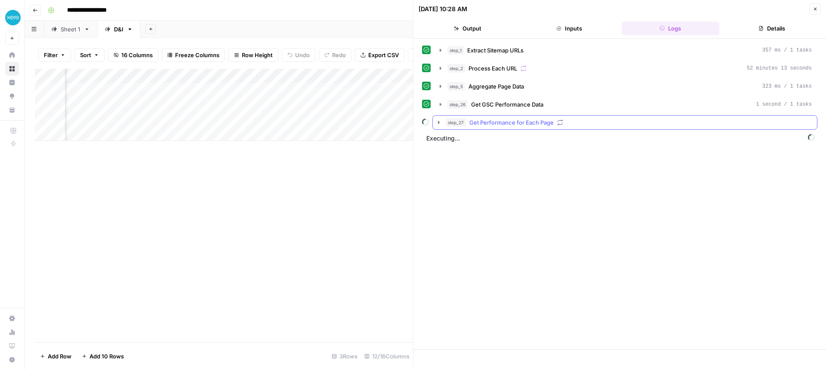
click at [438, 122] on icon "button" at bounding box center [439, 122] width 2 height 3
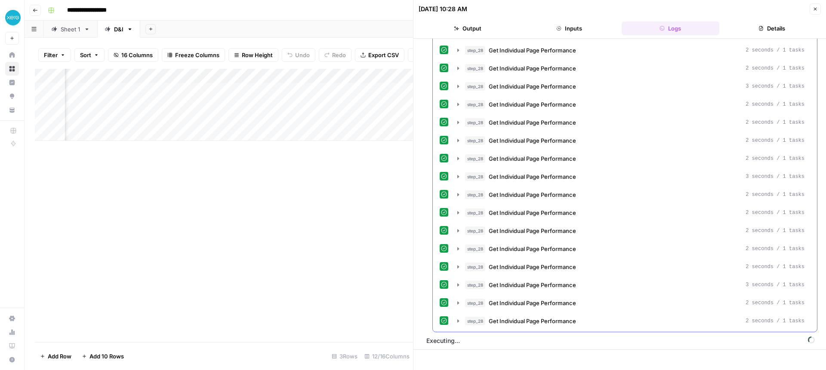
scroll to position [1484, 0]
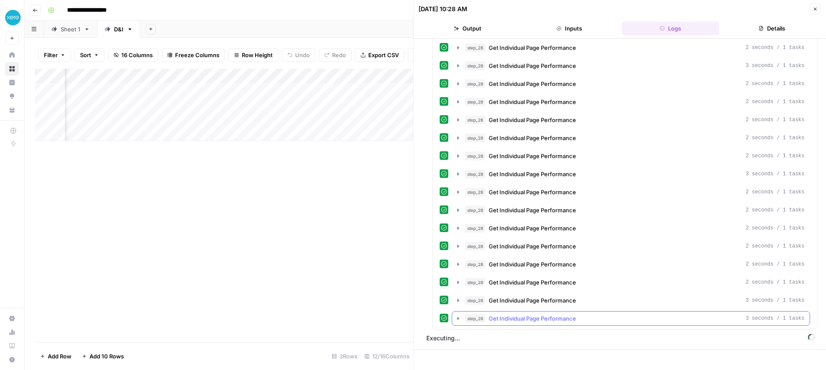
click at [458, 317] on icon "button" at bounding box center [458, 318] width 2 height 3
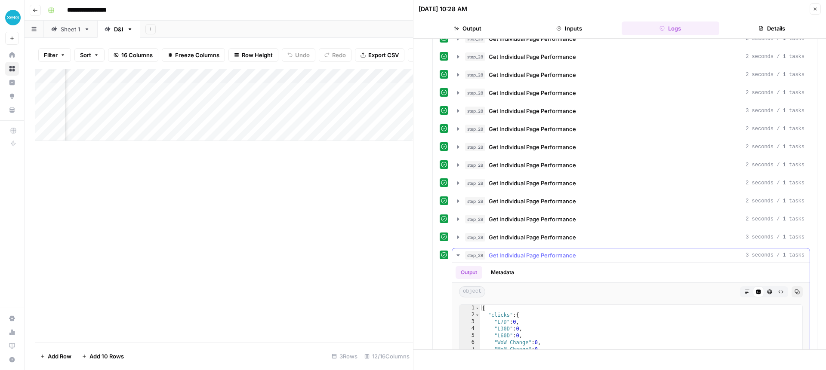
scroll to position [1657, 0]
click at [459, 254] on icon "button" at bounding box center [457, 254] width 3 height 2
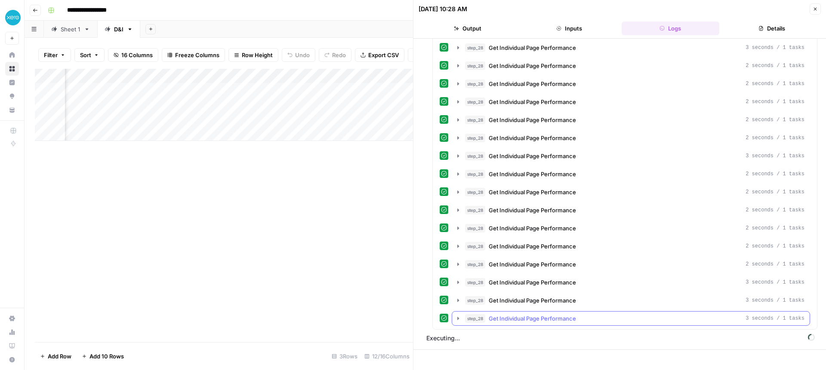
click at [456, 316] on icon "button" at bounding box center [458, 318] width 7 height 7
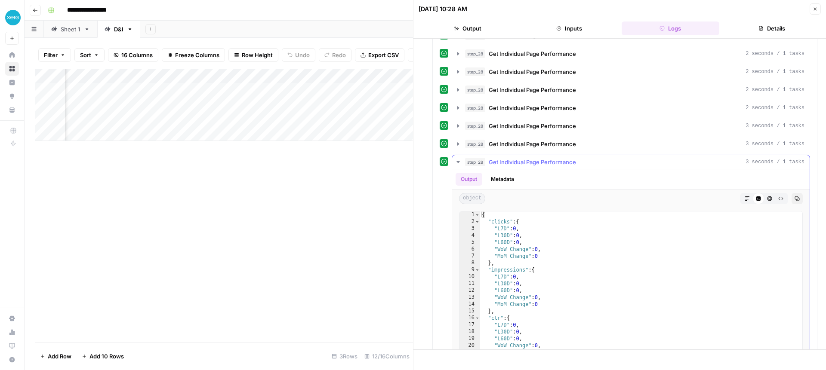
scroll to position [1766, 0]
click at [456, 145] on icon "button" at bounding box center [458, 145] width 7 height 7
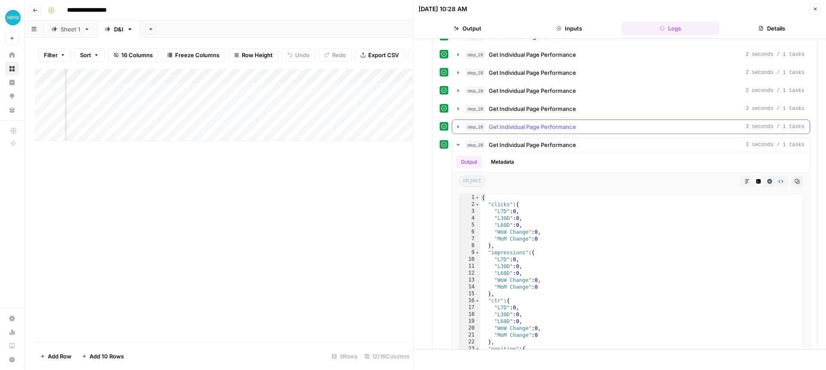
click at [459, 129] on icon "button" at bounding box center [458, 126] width 7 height 7
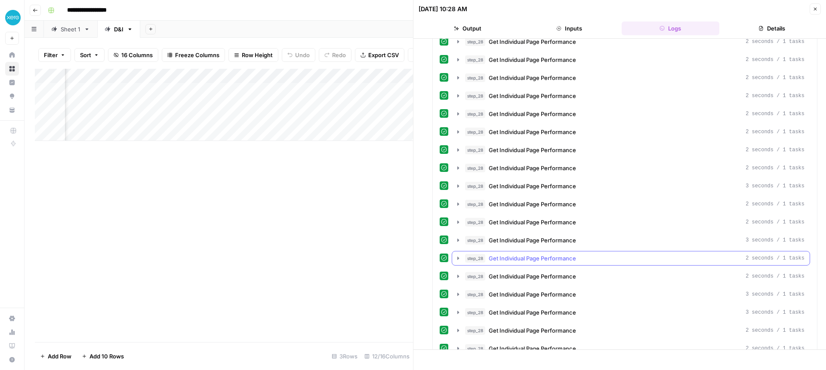
scroll to position [761, 0]
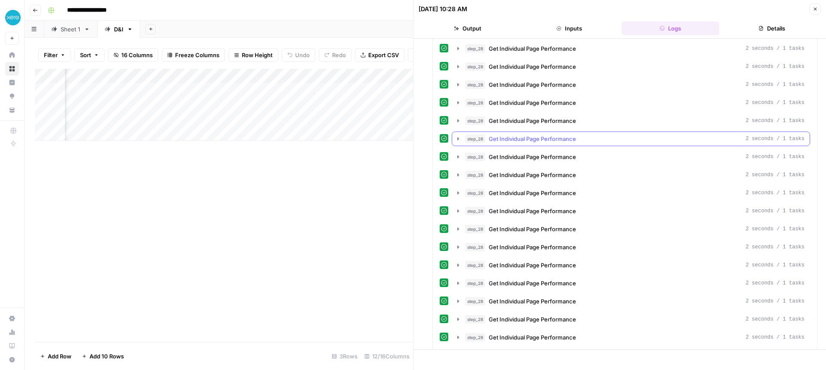
click at [460, 139] on icon "button" at bounding box center [458, 138] width 7 height 7
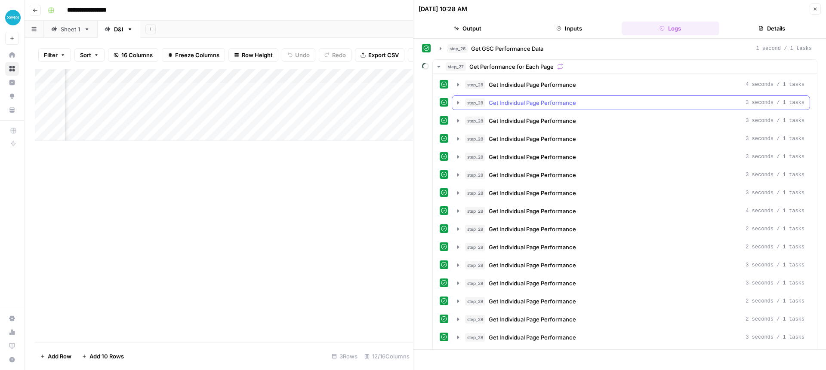
scroll to position [0, 0]
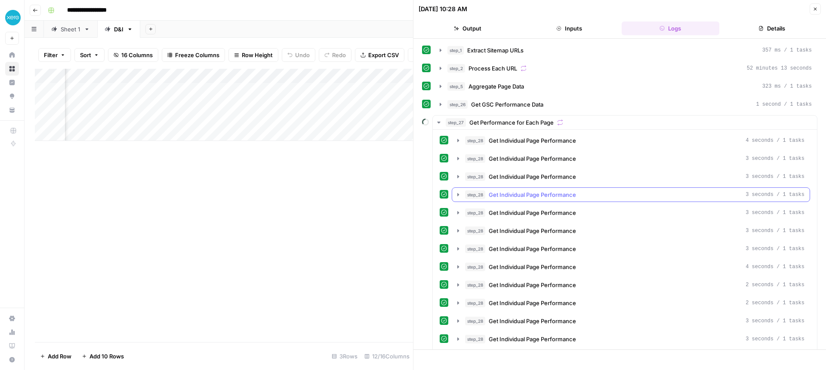
click at [459, 194] on icon "button" at bounding box center [458, 194] width 7 height 7
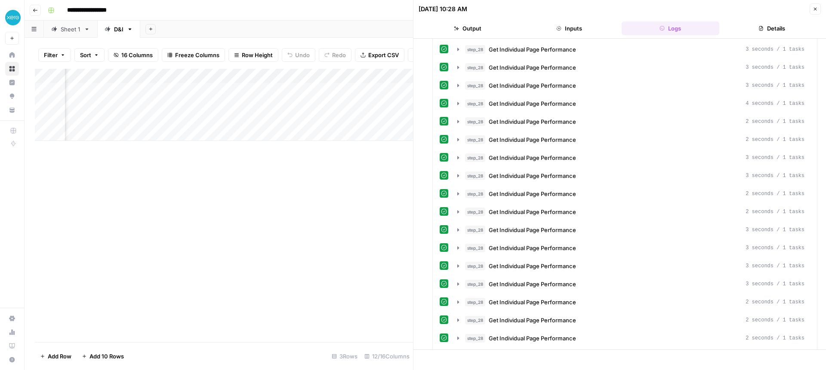
scroll to position [409, 0]
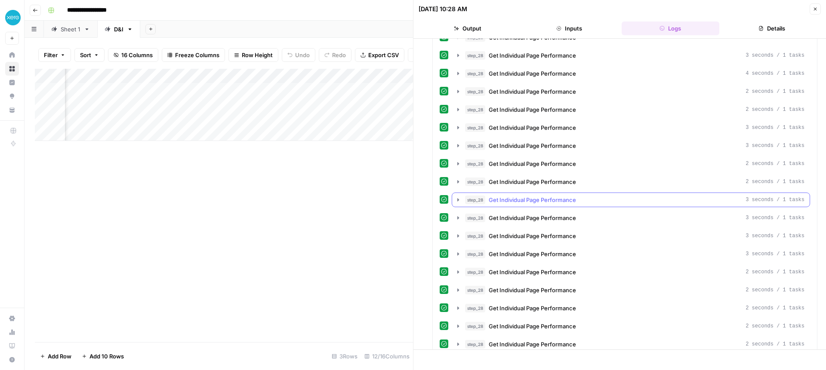
click at [457, 198] on icon "button" at bounding box center [458, 200] width 7 height 7
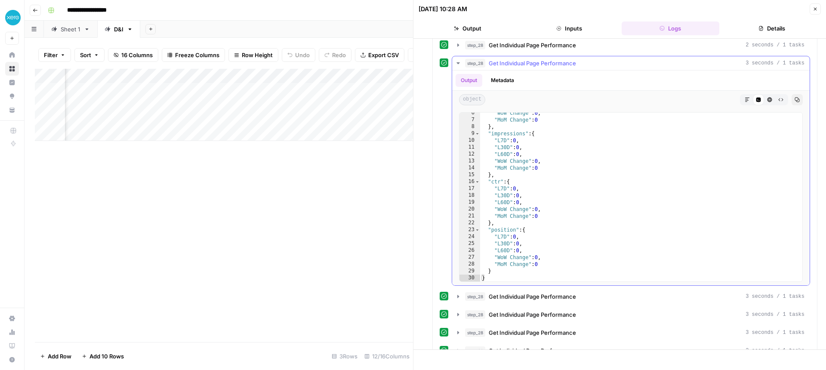
scroll to position [0, 0]
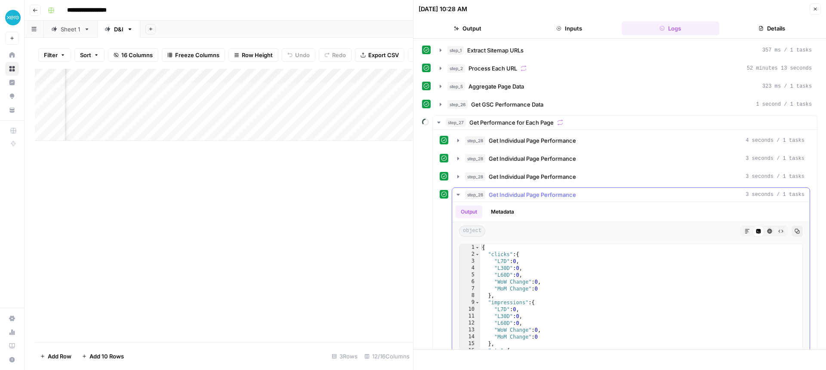
click at [456, 195] on icon "button" at bounding box center [458, 194] width 7 height 7
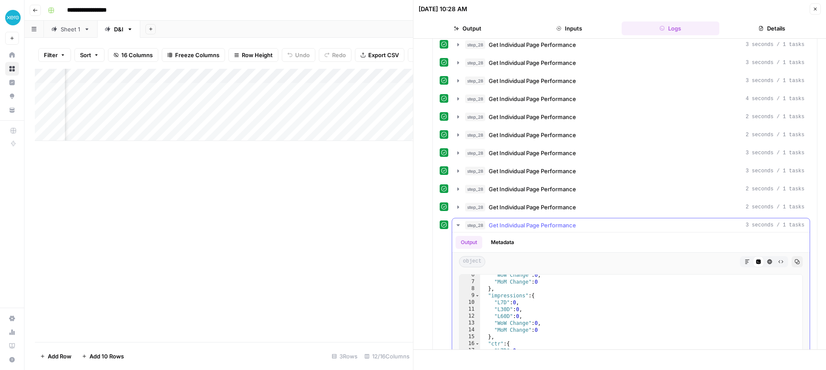
click at [458, 226] on icon "button" at bounding box center [458, 225] width 7 height 7
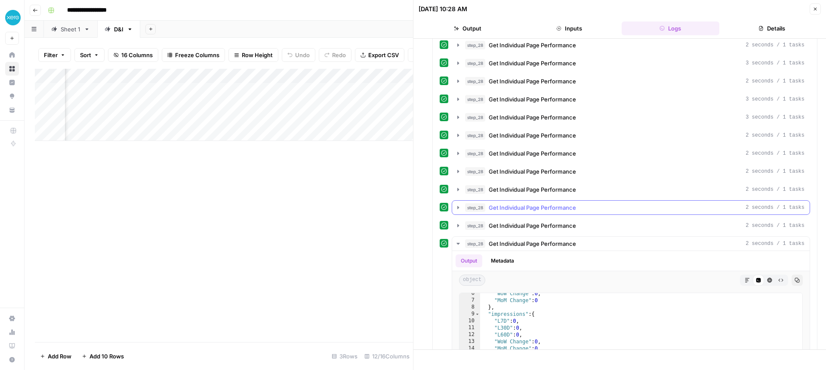
scroll to position [662, 0]
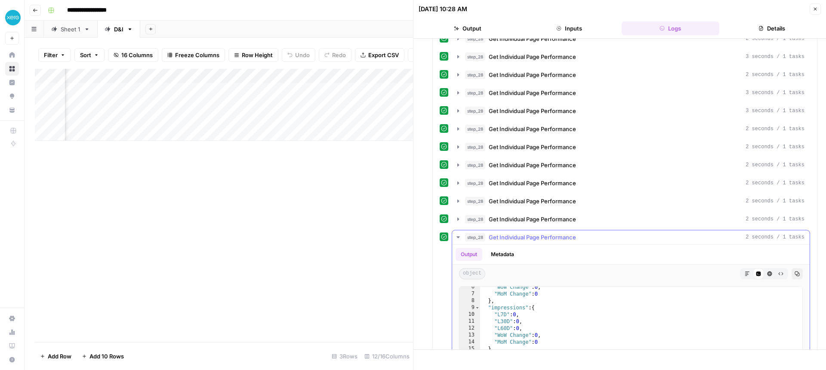
click at [458, 237] on icon "button" at bounding box center [457, 238] width 3 height 2
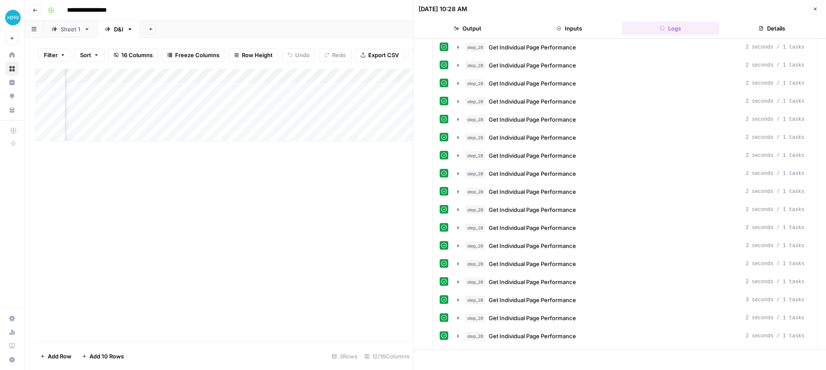
scroll to position [0, 139]
drag, startPoint x: 814, startPoint y: 11, endPoint x: 802, endPoint y: 13, distance: 11.8
click at [814, 11] on icon "button" at bounding box center [815, 8] width 5 height 5
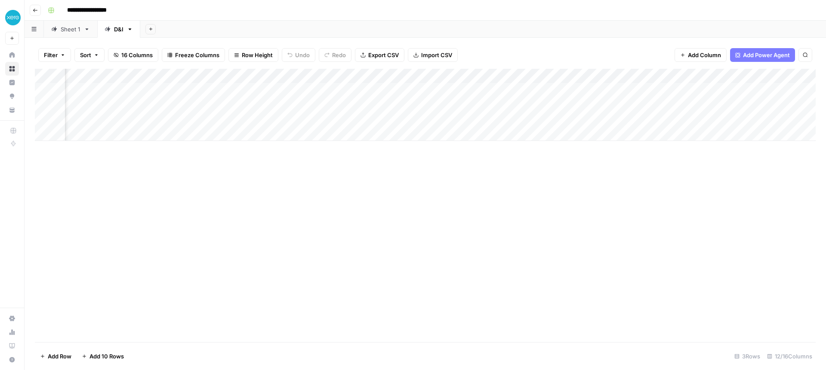
click at [338, 77] on div "Add Column" at bounding box center [425, 105] width 781 height 72
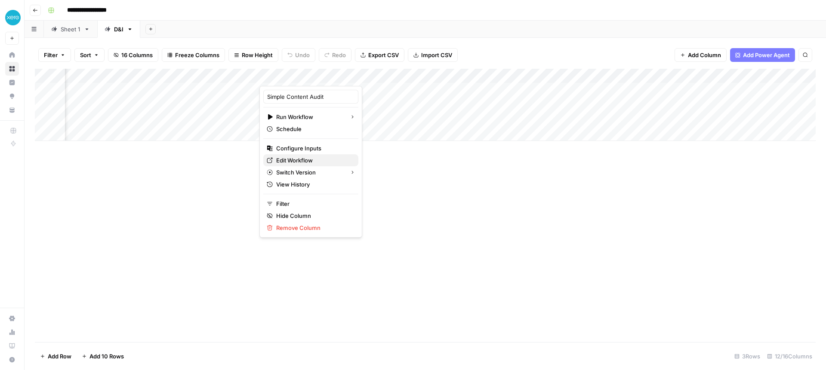
click at [292, 158] on span "Edit Workflow" at bounding box center [313, 160] width 75 height 9
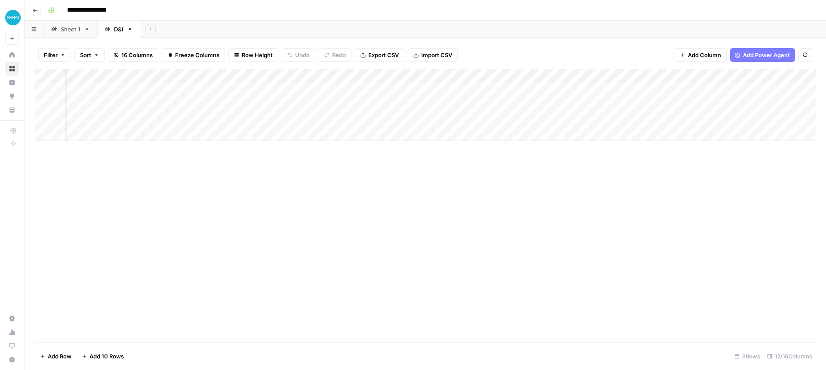
scroll to position [0, 28]
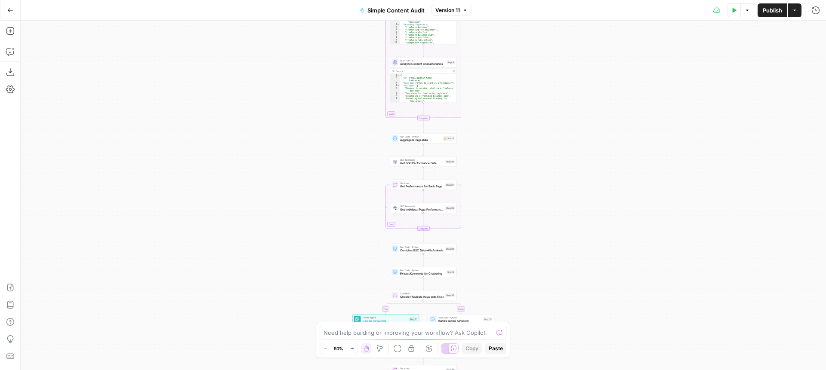
click at [412, 161] on span "Get GSC Performance Data" at bounding box center [421, 163] width 43 height 4
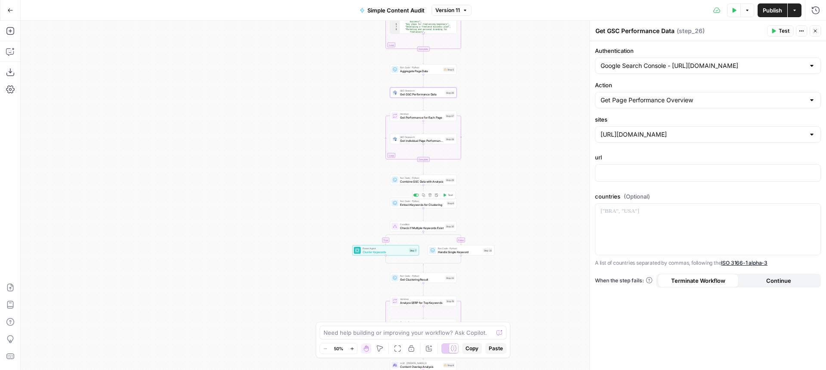
click at [406, 205] on span "Extract Keywords for Clustering" at bounding box center [422, 205] width 45 height 4
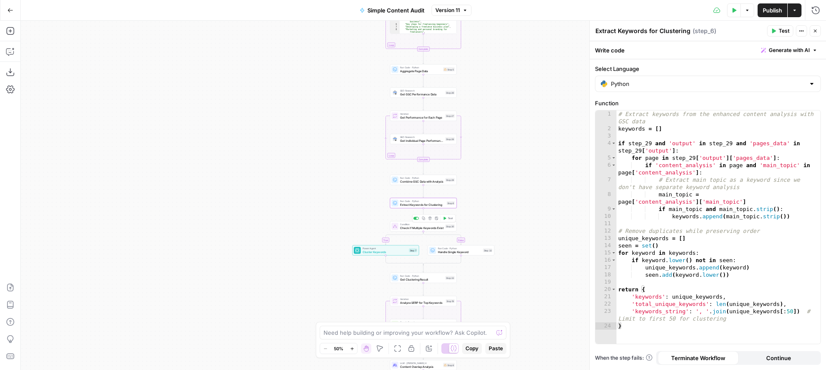
click at [403, 227] on span "Check if Multiple Keywords Exist" at bounding box center [421, 228] width 43 height 4
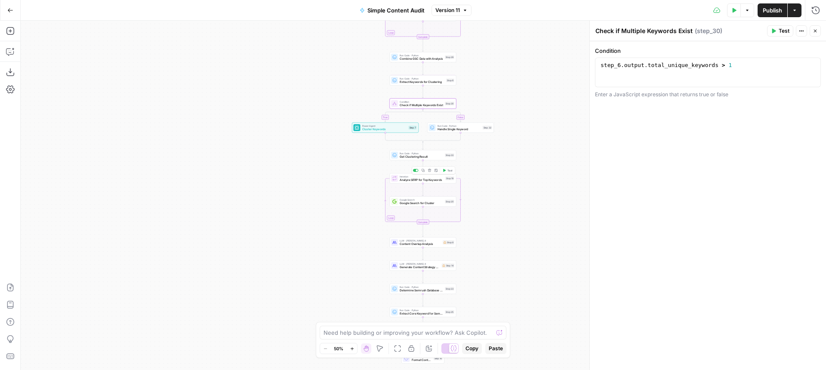
click at [407, 178] on span "Analyze SERP for Top Keywords" at bounding box center [422, 180] width 44 height 4
click at [407, 204] on span "Google Search for Cluster" at bounding box center [421, 203] width 43 height 4
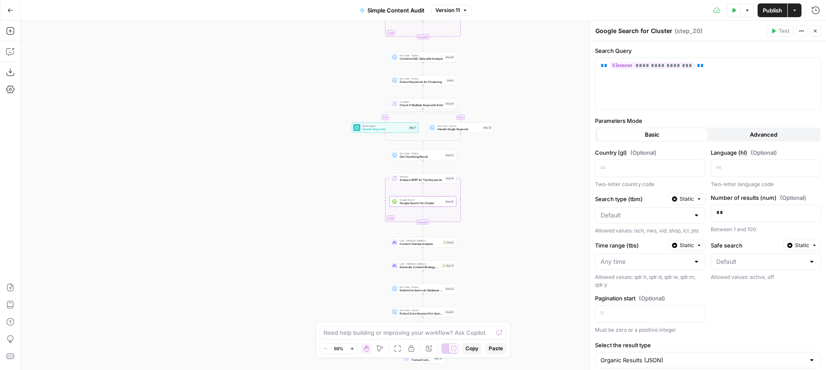
scroll to position [24, 0]
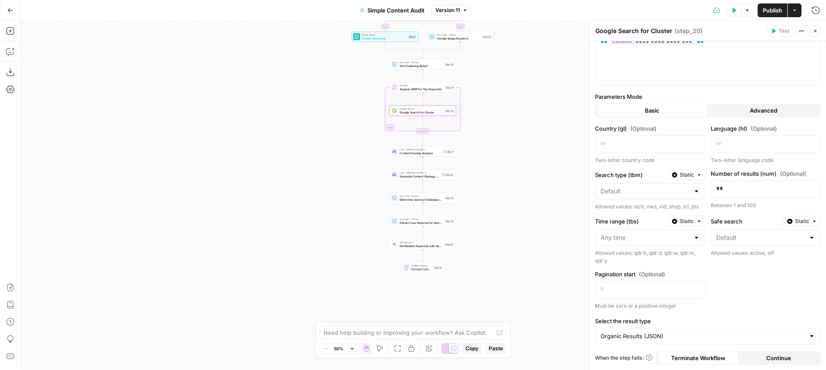
click at [414, 199] on span "Determine Semrush Database Region" at bounding box center [421, 199] width 43 height 4
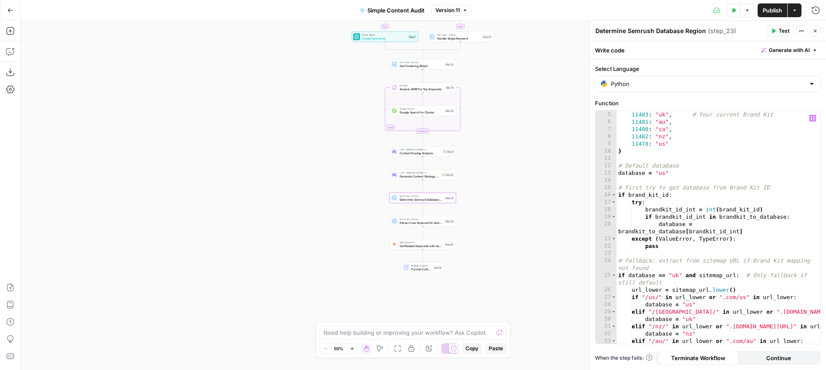
scroll to position [33, 0]
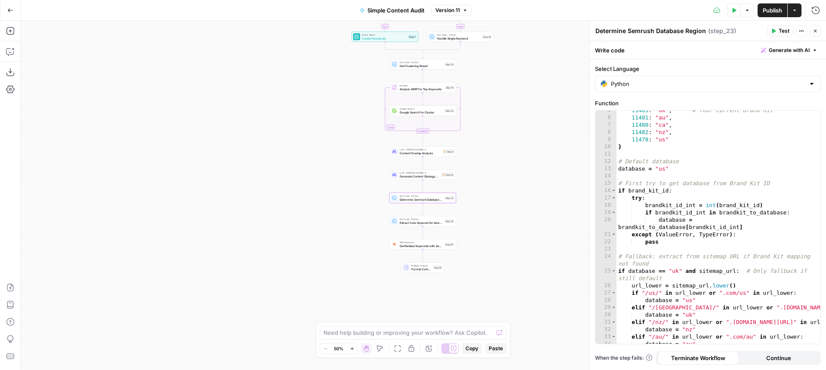
click at [816, 31] on icon "button" at bounding box center [815, 30] width 5 height 5
